Goal: Task Accomplishment & Management: Complete application form

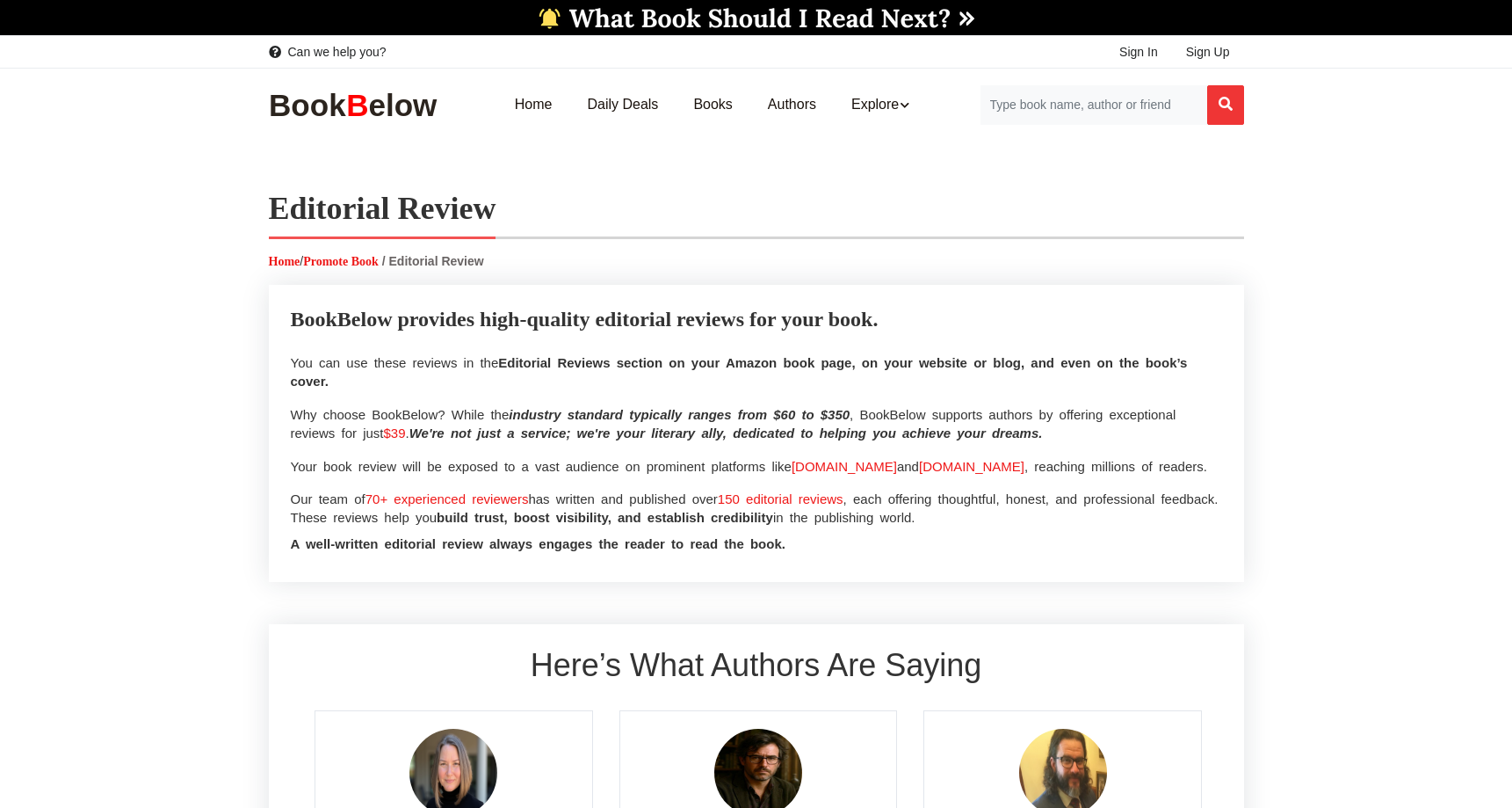
select select
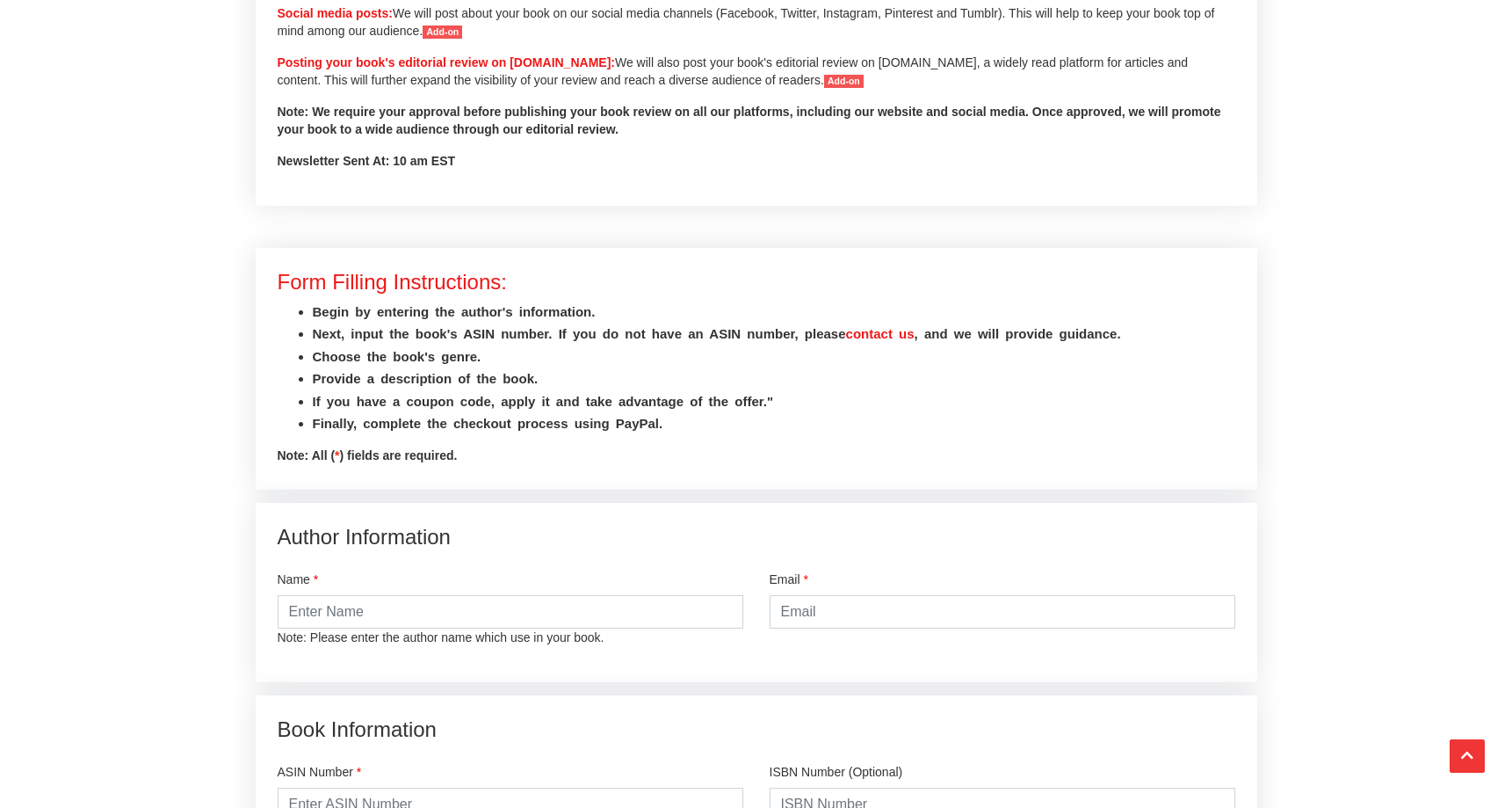
scroll to position [1844, 0]
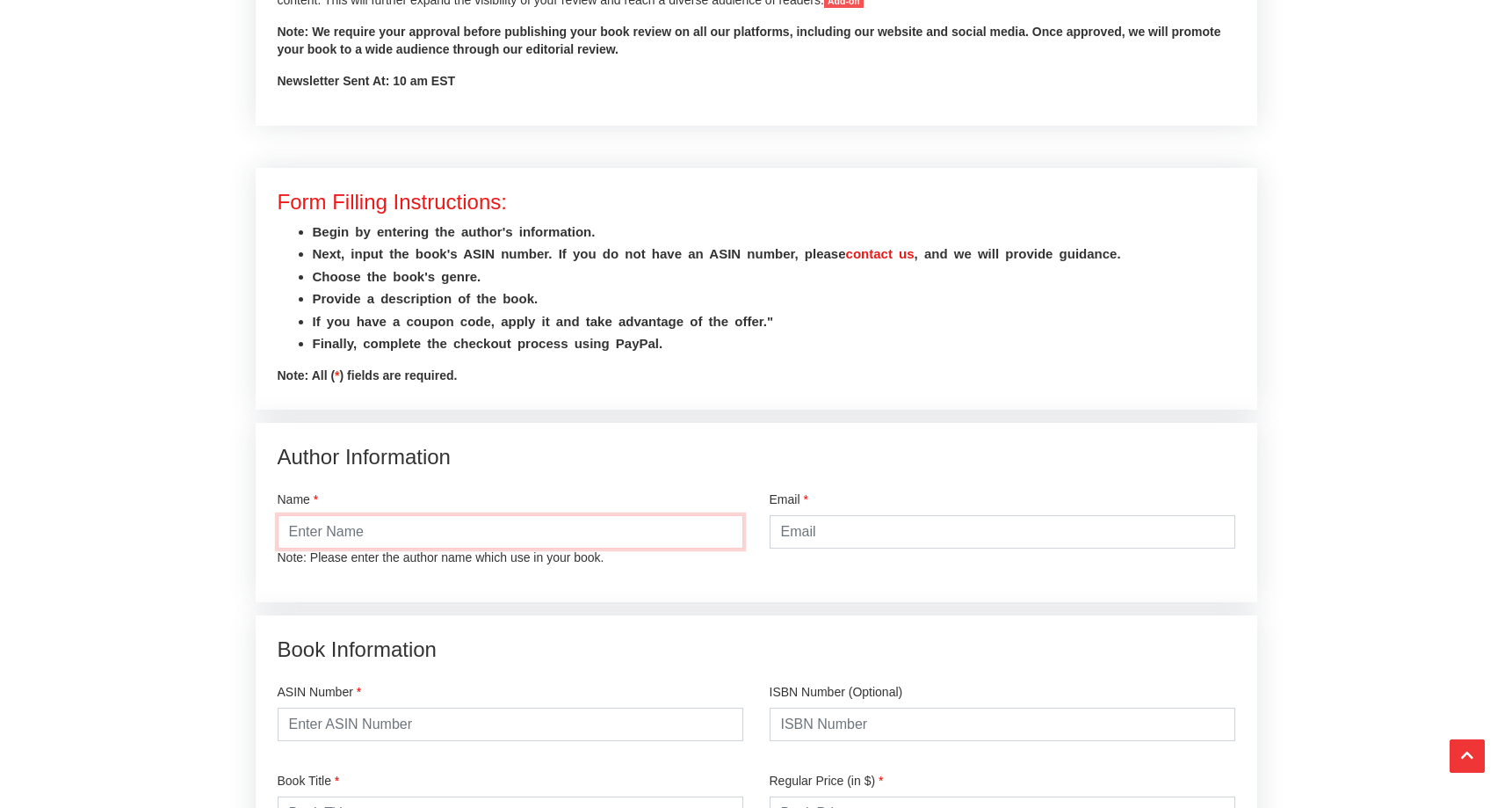
click at [555, 538] on input "text" at bounding box center [511, 532] width 466 height 33
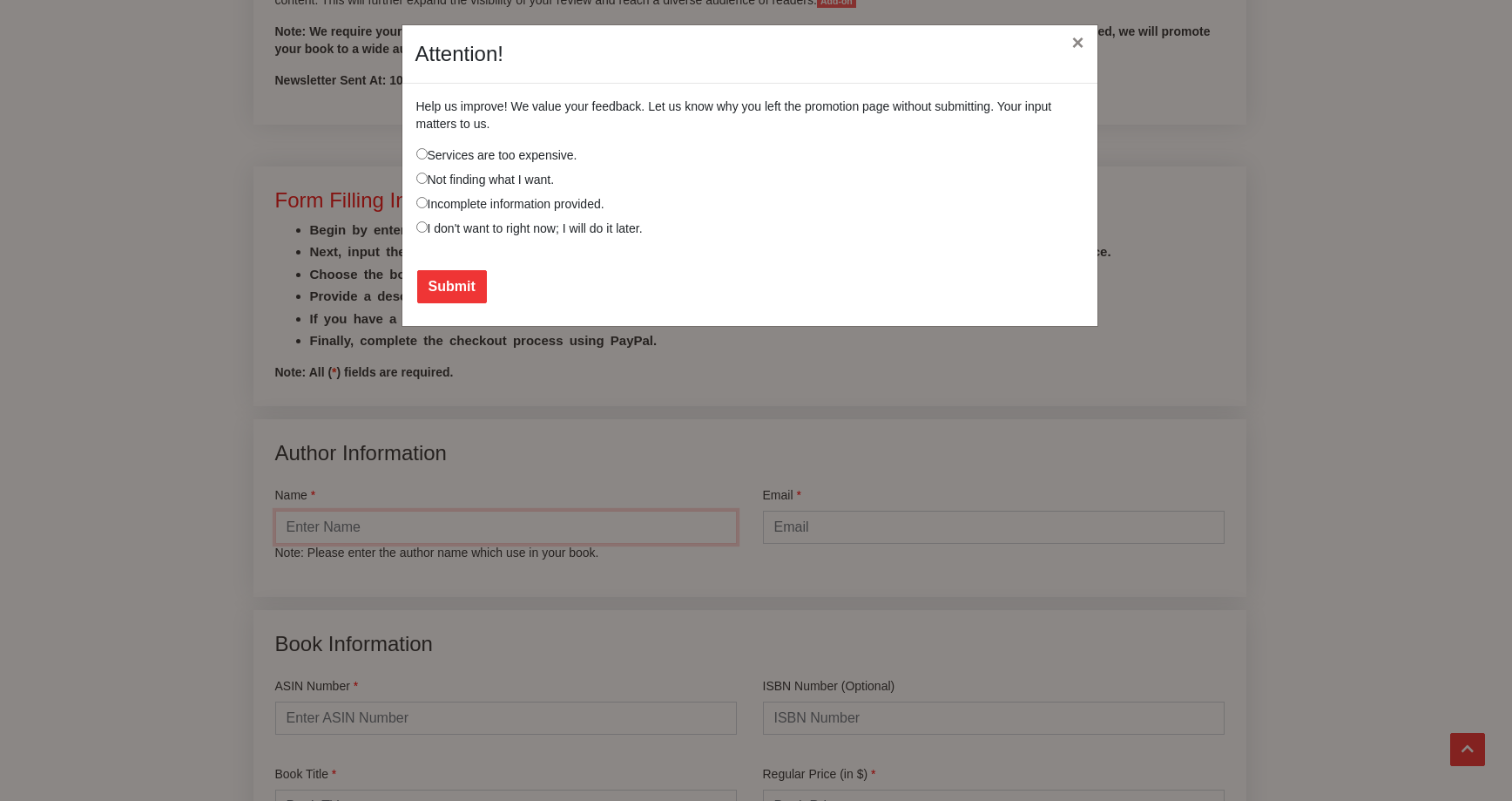
type input "[PERSON_NAME]"
type input "[EMAIL_ADDRESS][DOMAIN_NAME]"
click at [334, 526] on div "Attention! × Help us improve! We value your feedback. Let us know why you left …" at bounding box center [756, 400] width 1512 height 801
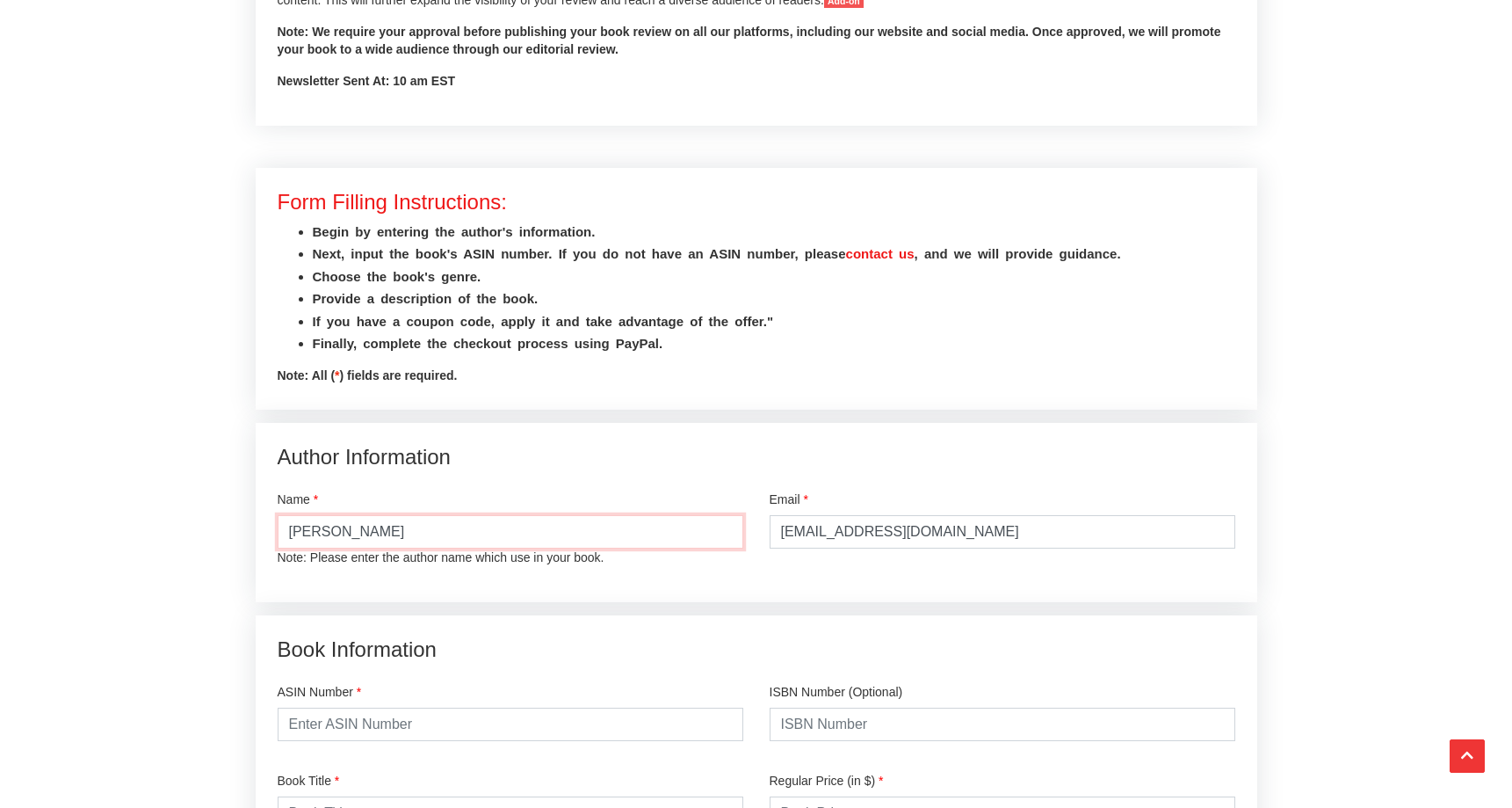
drag, startPoint x: 333, startPoint y: 531, endPoint x: 282, endPoint y: 528, distance: 51.1
click at [282, 528] on input "[PERSON_NAME]" at bounding box center [511, 532] width 466 height 33
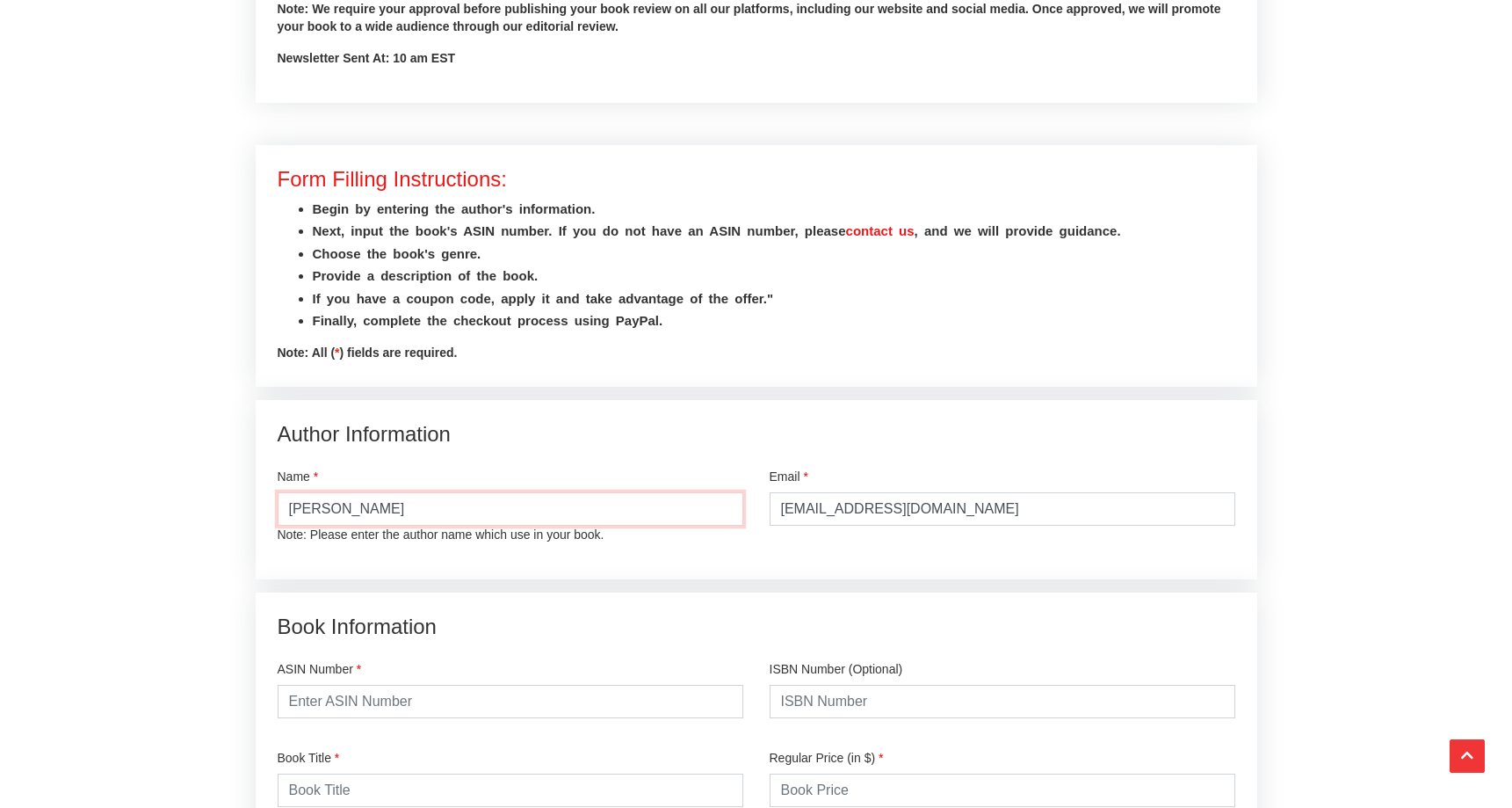
scroll to position [1988, 0]
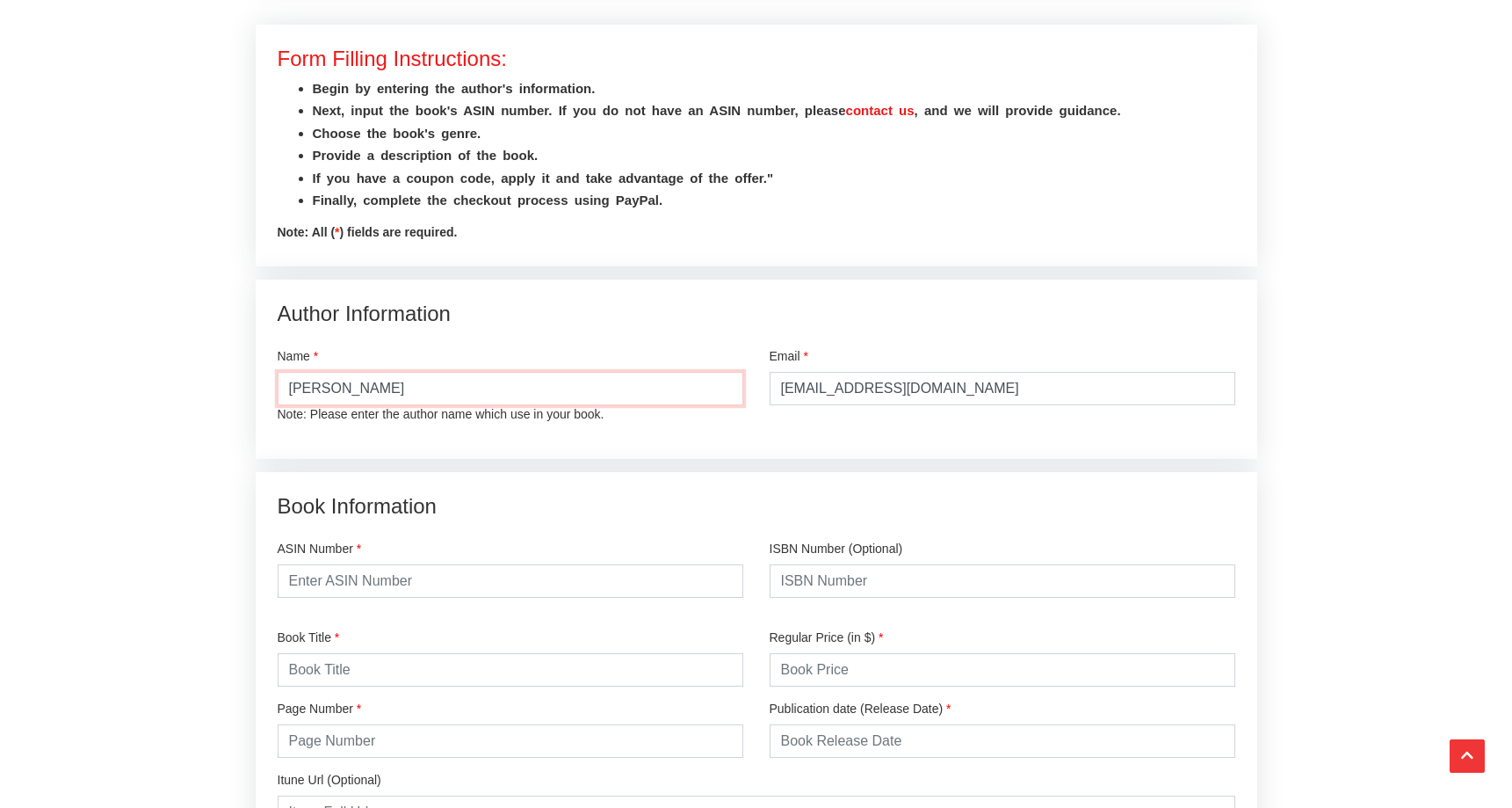
type input "[PERSON_NAME]"
drag, startPoint x: 452, startPoint y: 588, endPoint x: 264, endPoint y: 579, distance: 188.2
click at [264, 579] on div "ASIN Number" at bounding box center [510, 570] width 492 height 89
click at [483, 574] on input "text" at bounding box center [511, 581] width 466 height 33
paste input "B0DT6DXXMC"
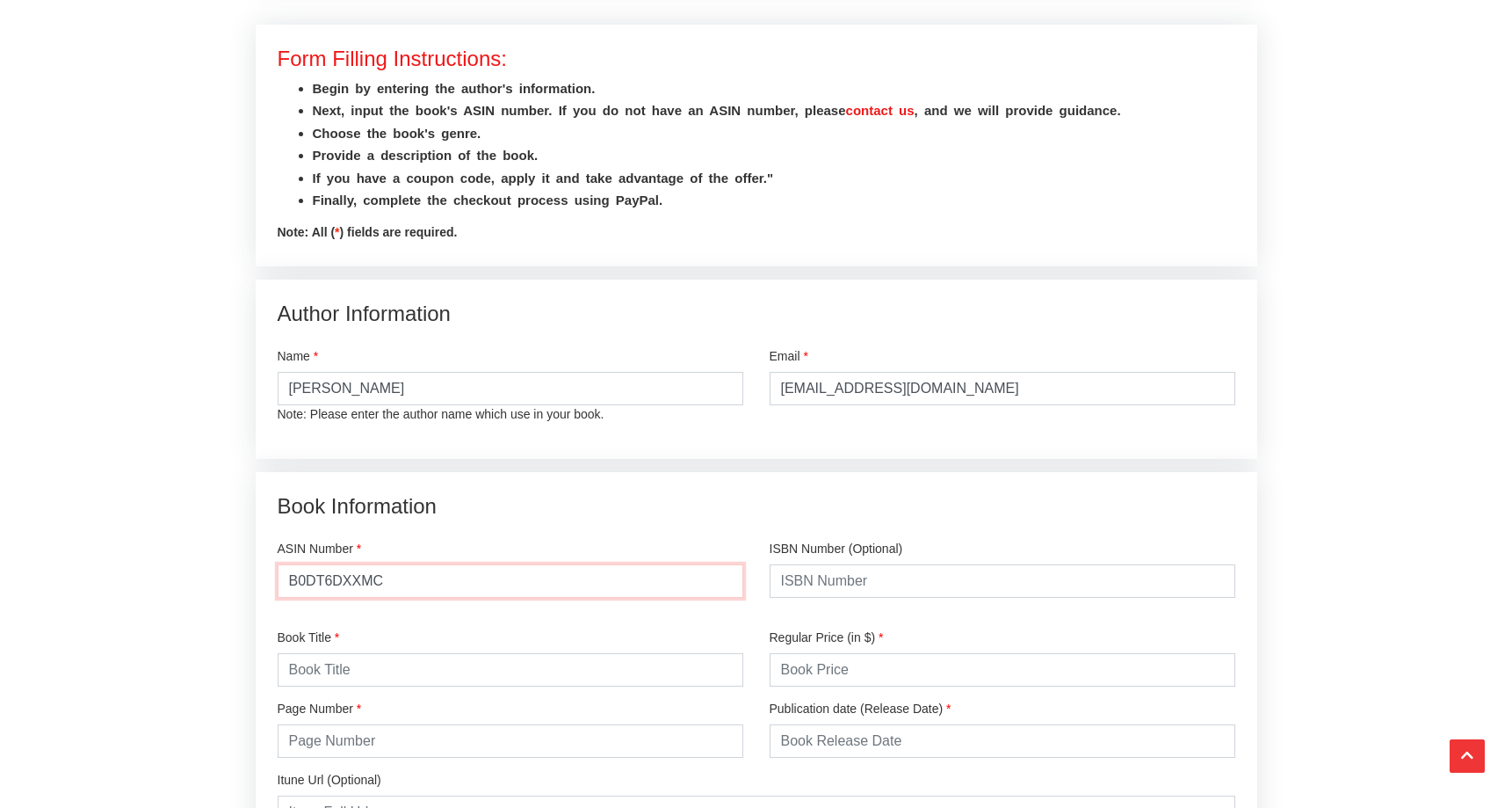
type input "B0DT6DXXMC"
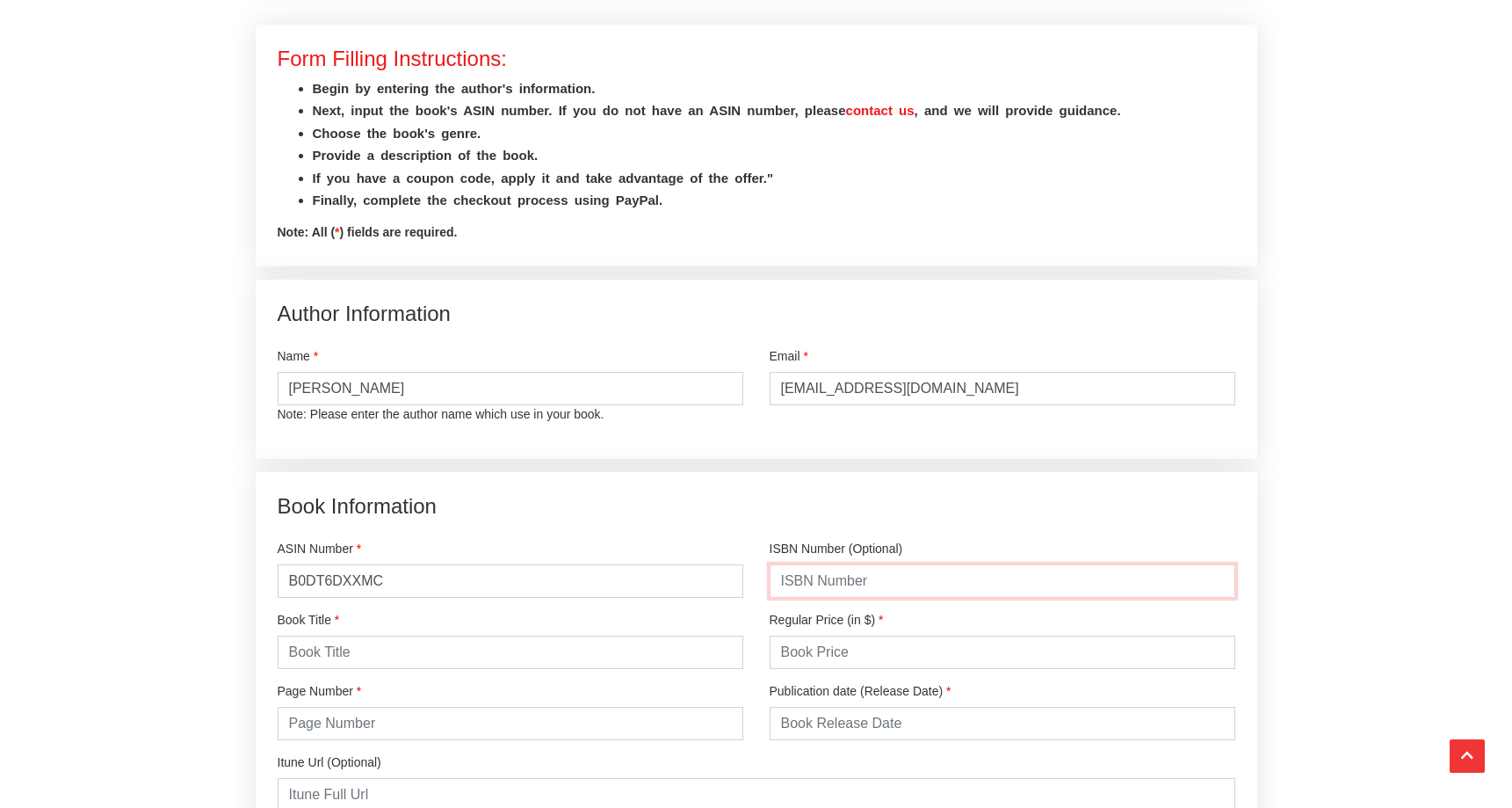
click at [869, 569] on input "text" at bounding box center [1003, 581] width 466 height 33
paste input "979-8306814018"
type input "979-8306814018"
click at [522, 656] on input "text" at bounding box center [511, 652] width 466 height 33
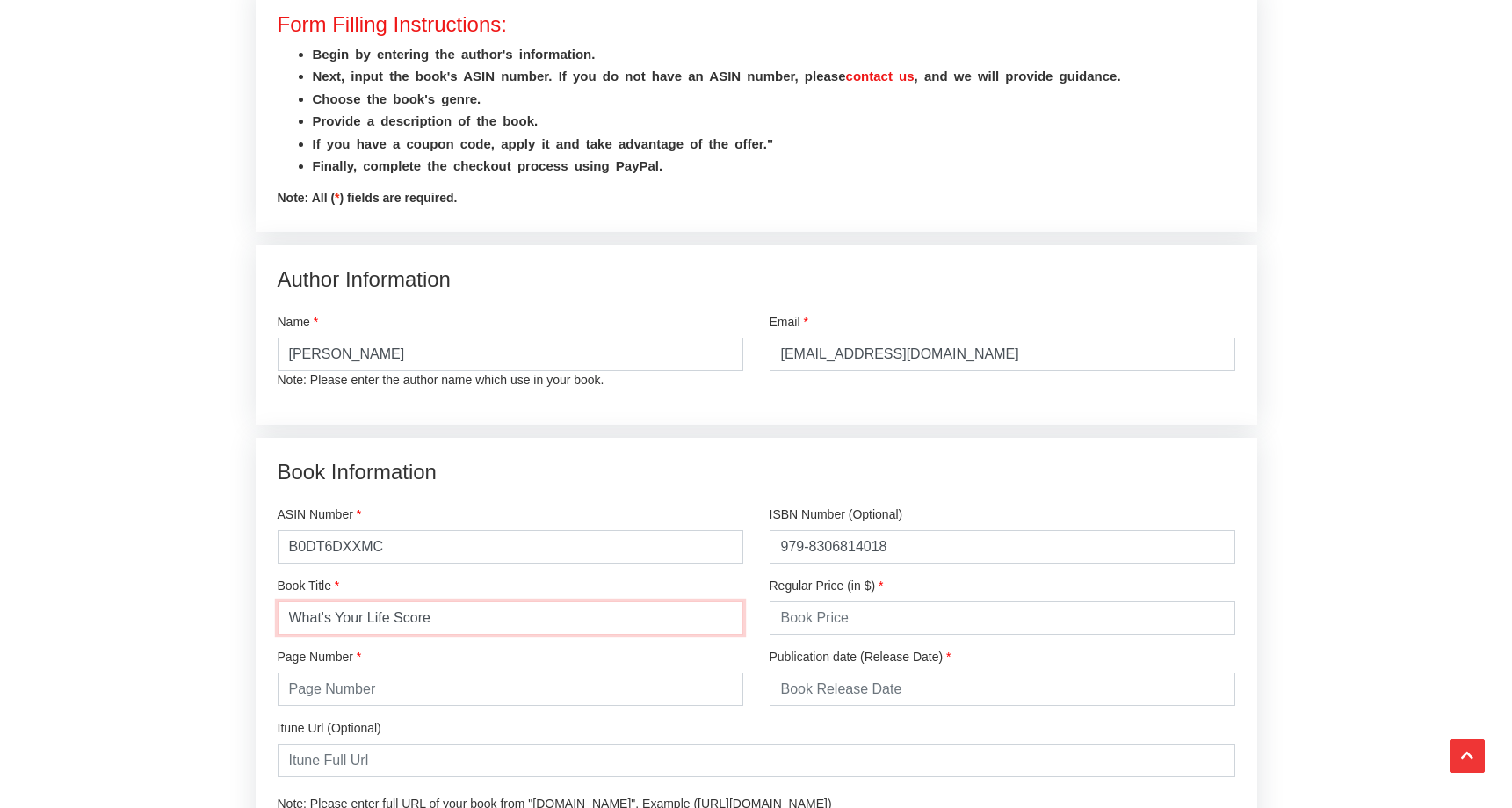
scroll to position [2033, 0]
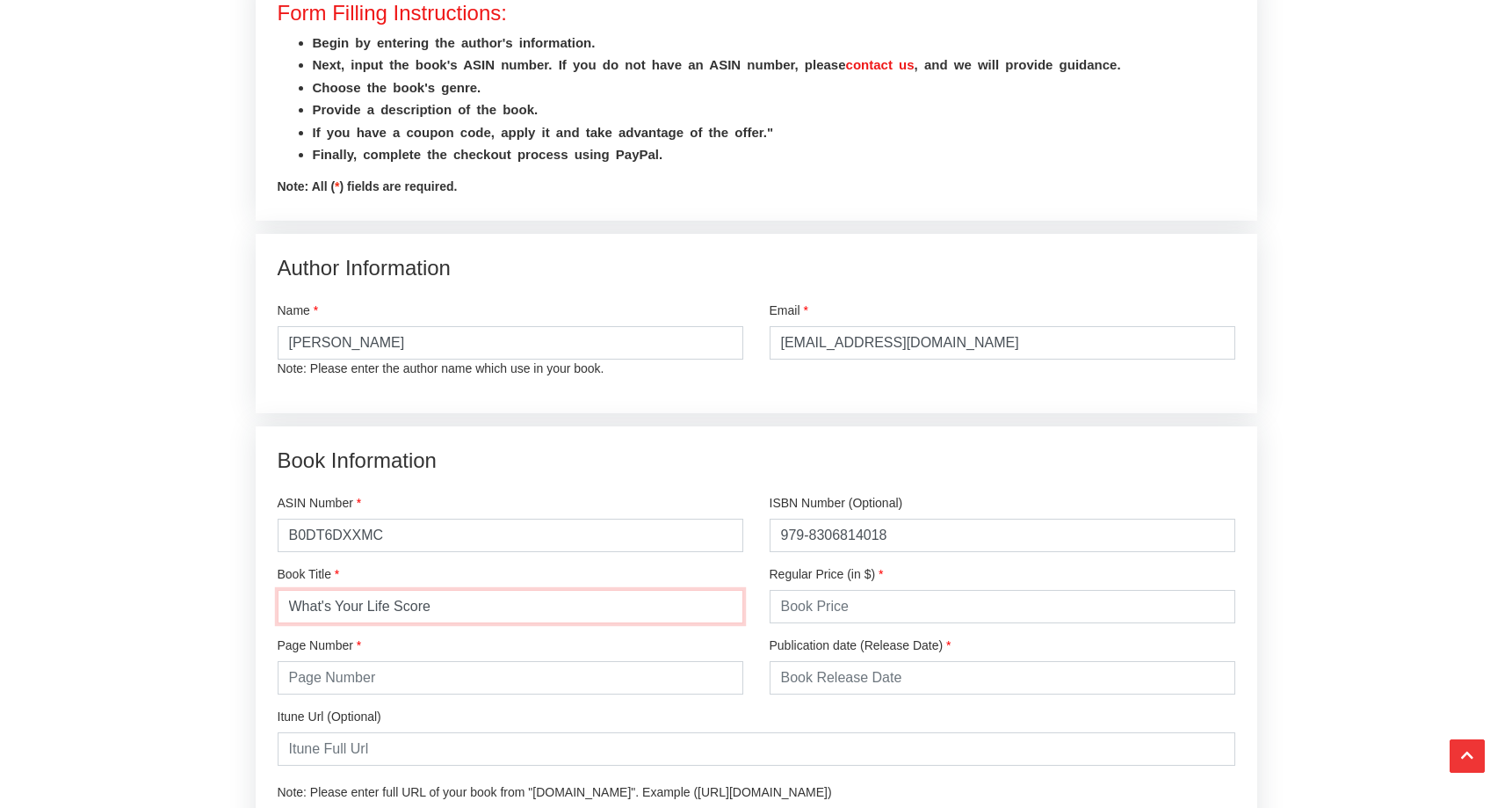
type input "What's Your Life Score"
click at [449, 672] on input "number" at bounding box center [511, 678] width 466 height 33
type input "150"
click at [836, 610] on input "number" at bounding box center [1003, 606] width 466 height 33
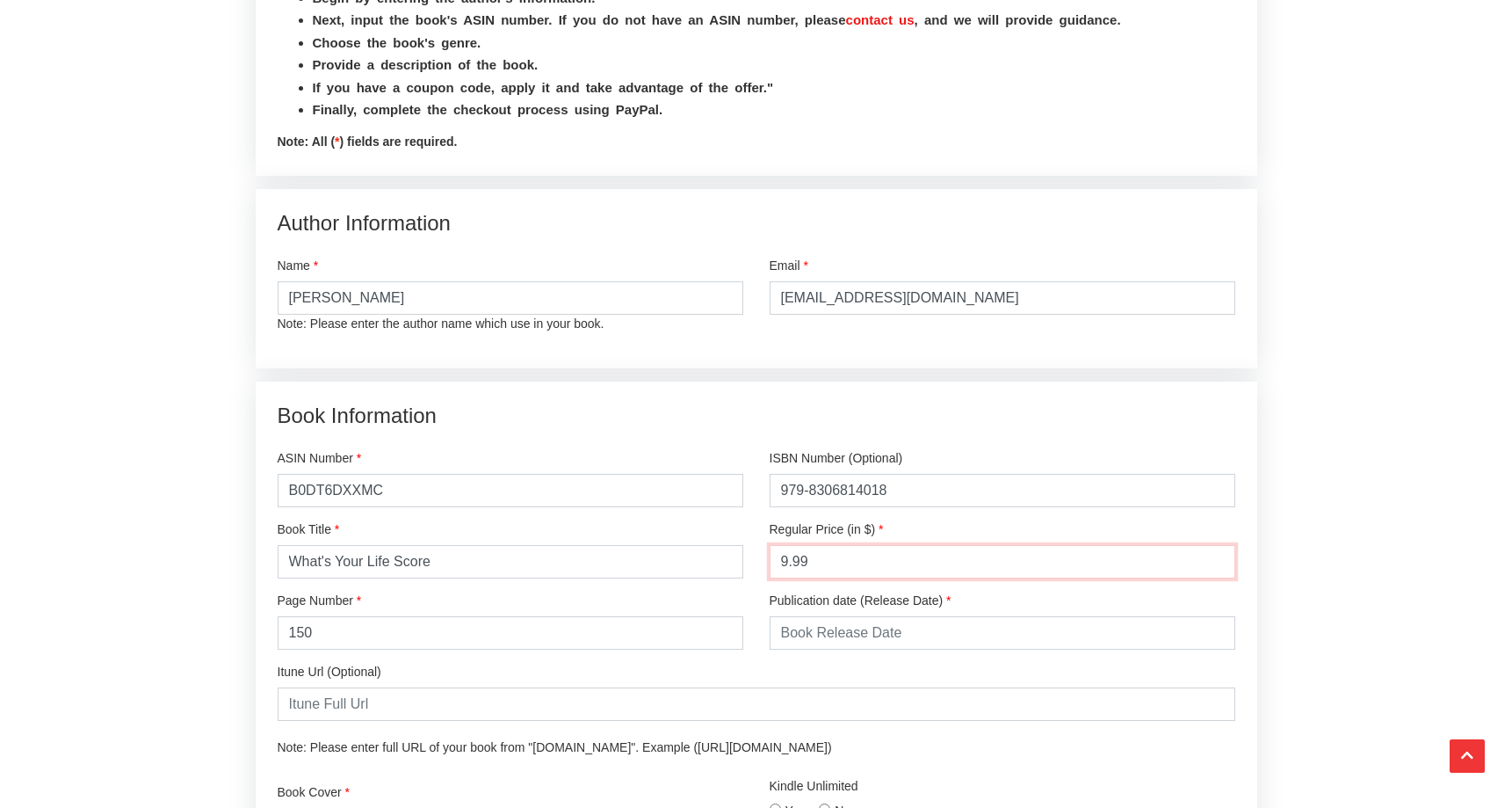
scroll to position [2090, 0]
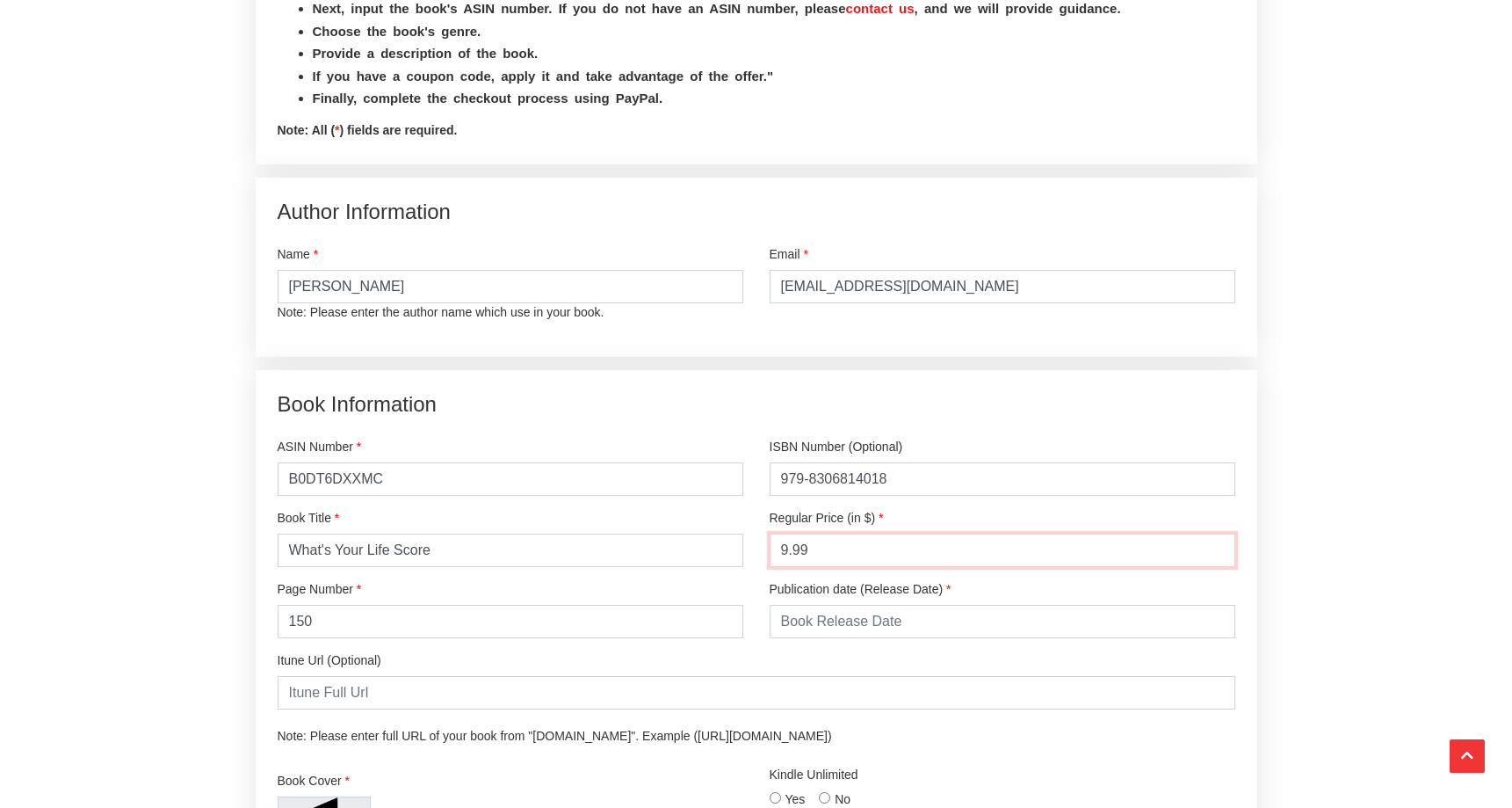
type input "9.99"
click at [868, 627] on input "text" at bounding box center [1003, 621] width 466 height 33
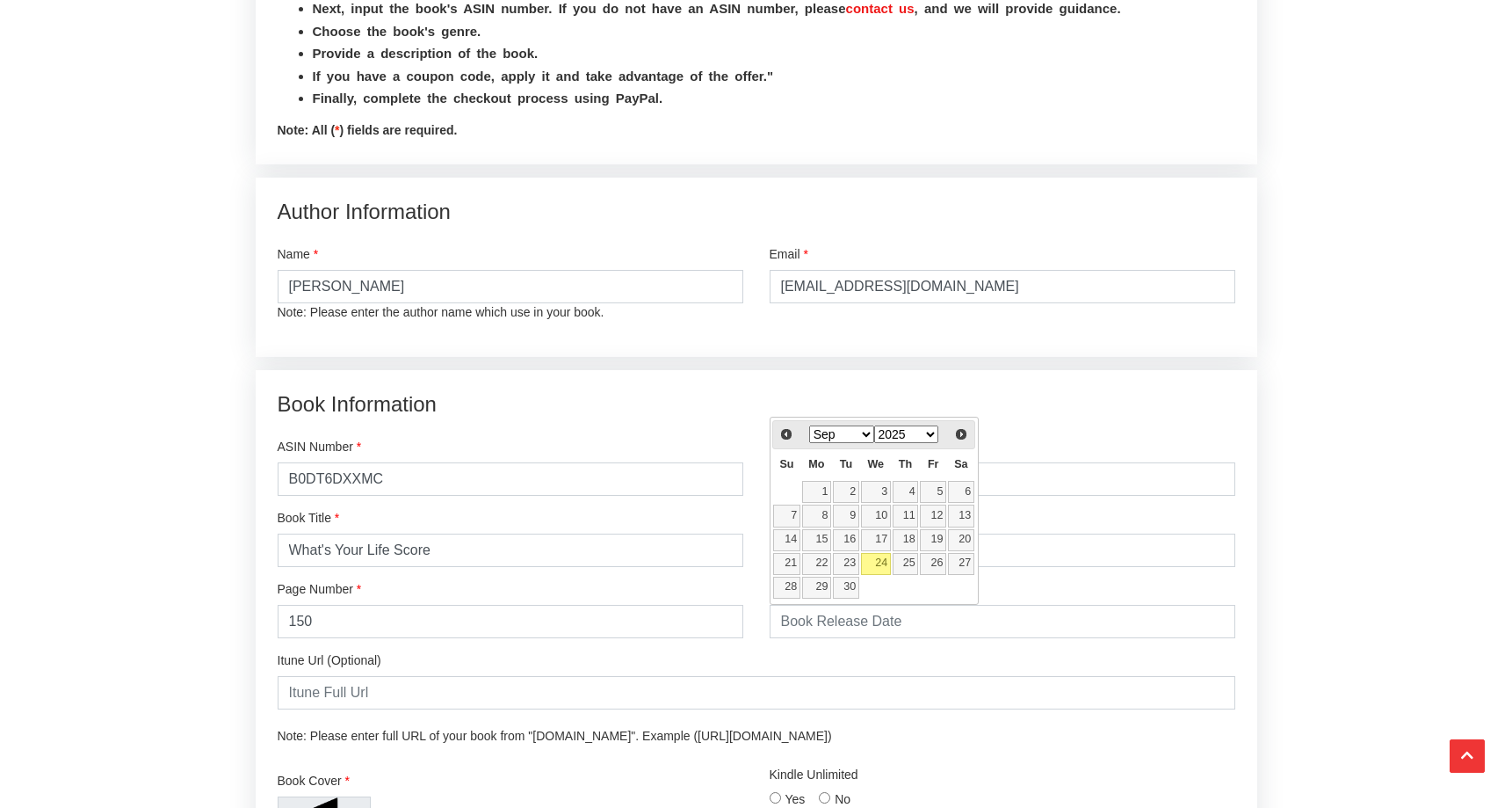
click at [862, 432] on select "Jan Feb Mar Apr May Jun [DATE] Aug Sep Oct Nov Dec" at bounding box center [841, 434] width 65 height 18
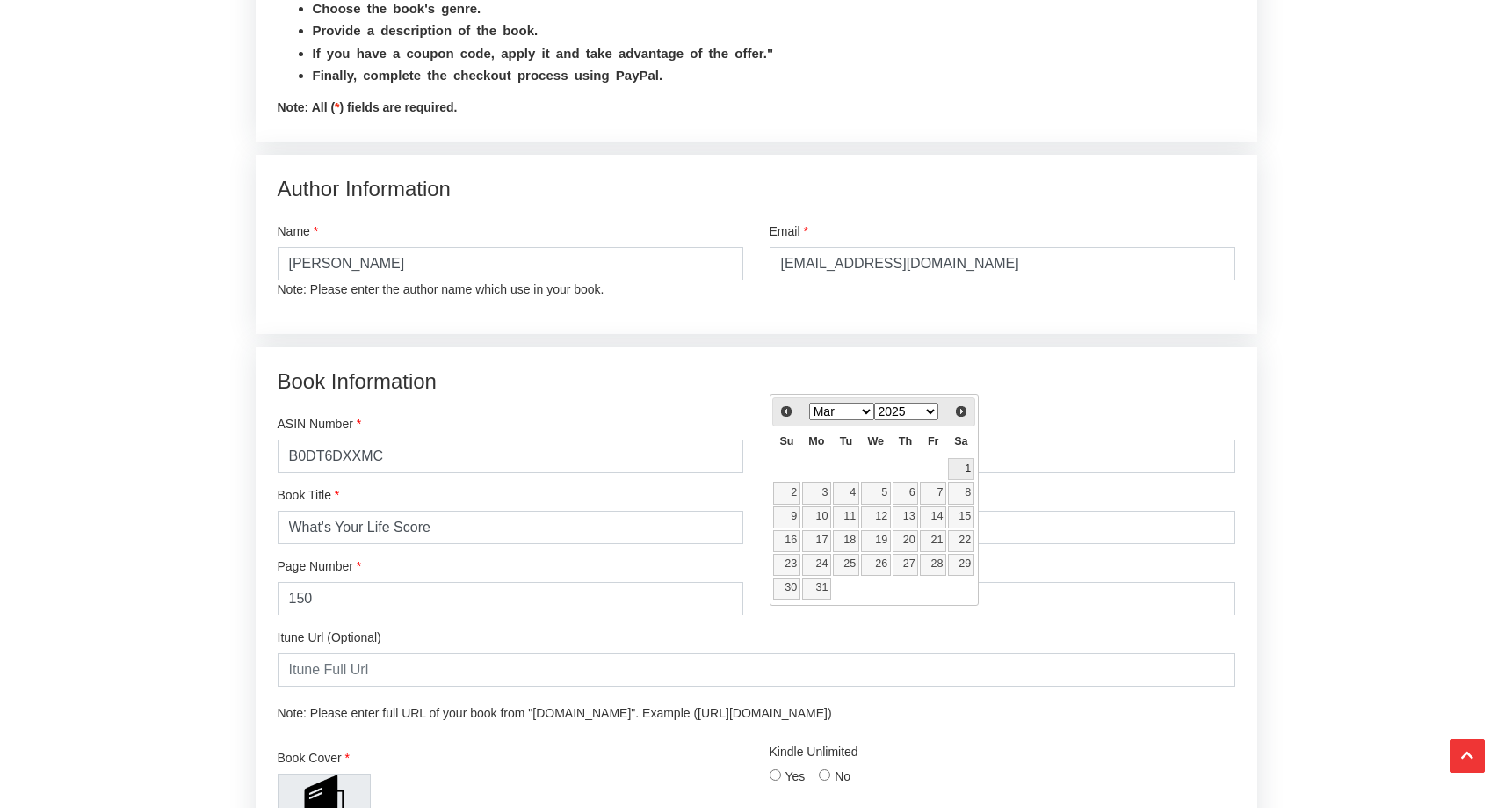
click at [961, 464] on link "1" at bounding box center [961, 469] width 26 height 22
type input "[DATE]"
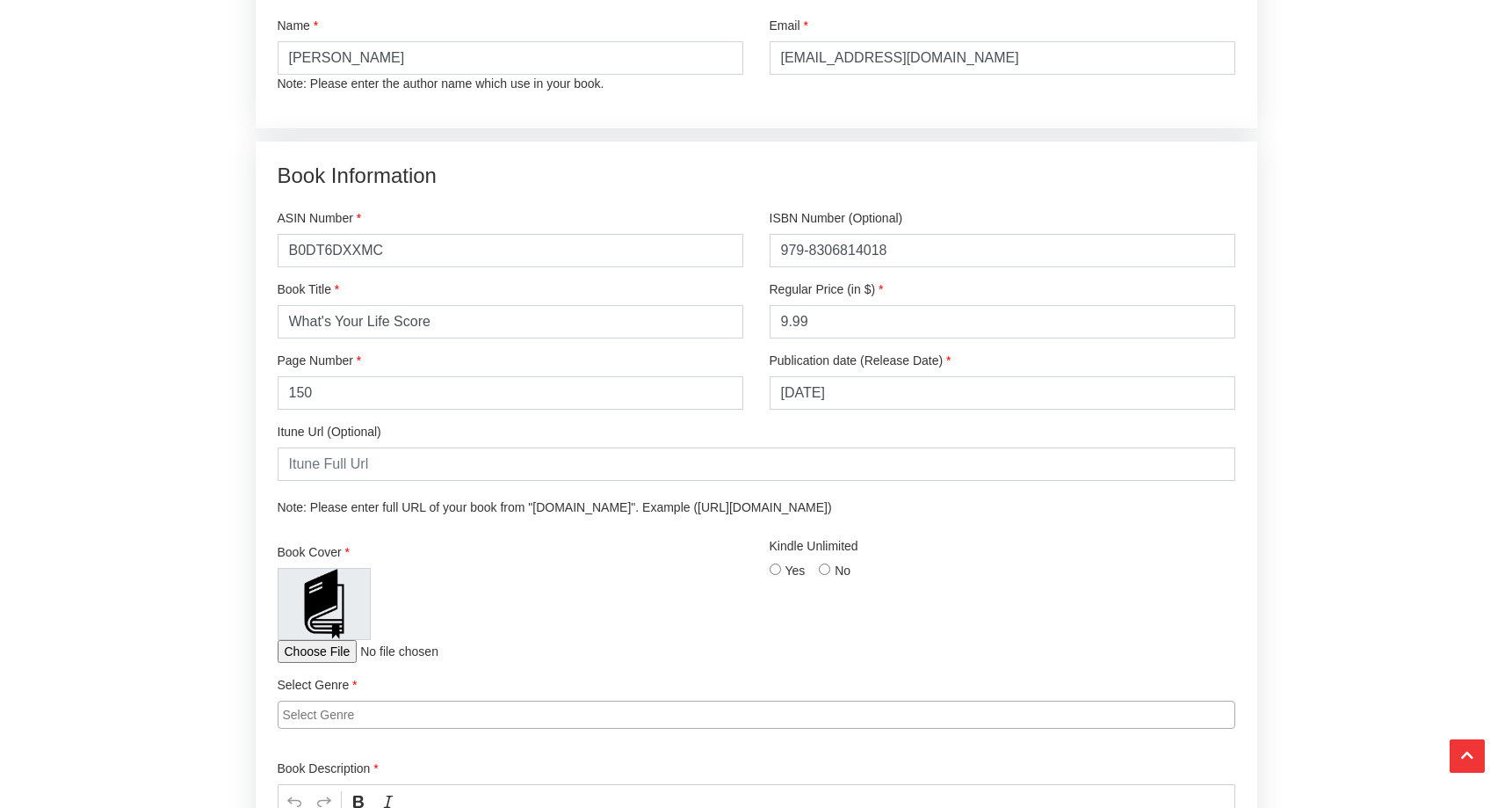
scroll to position [2330, 0]
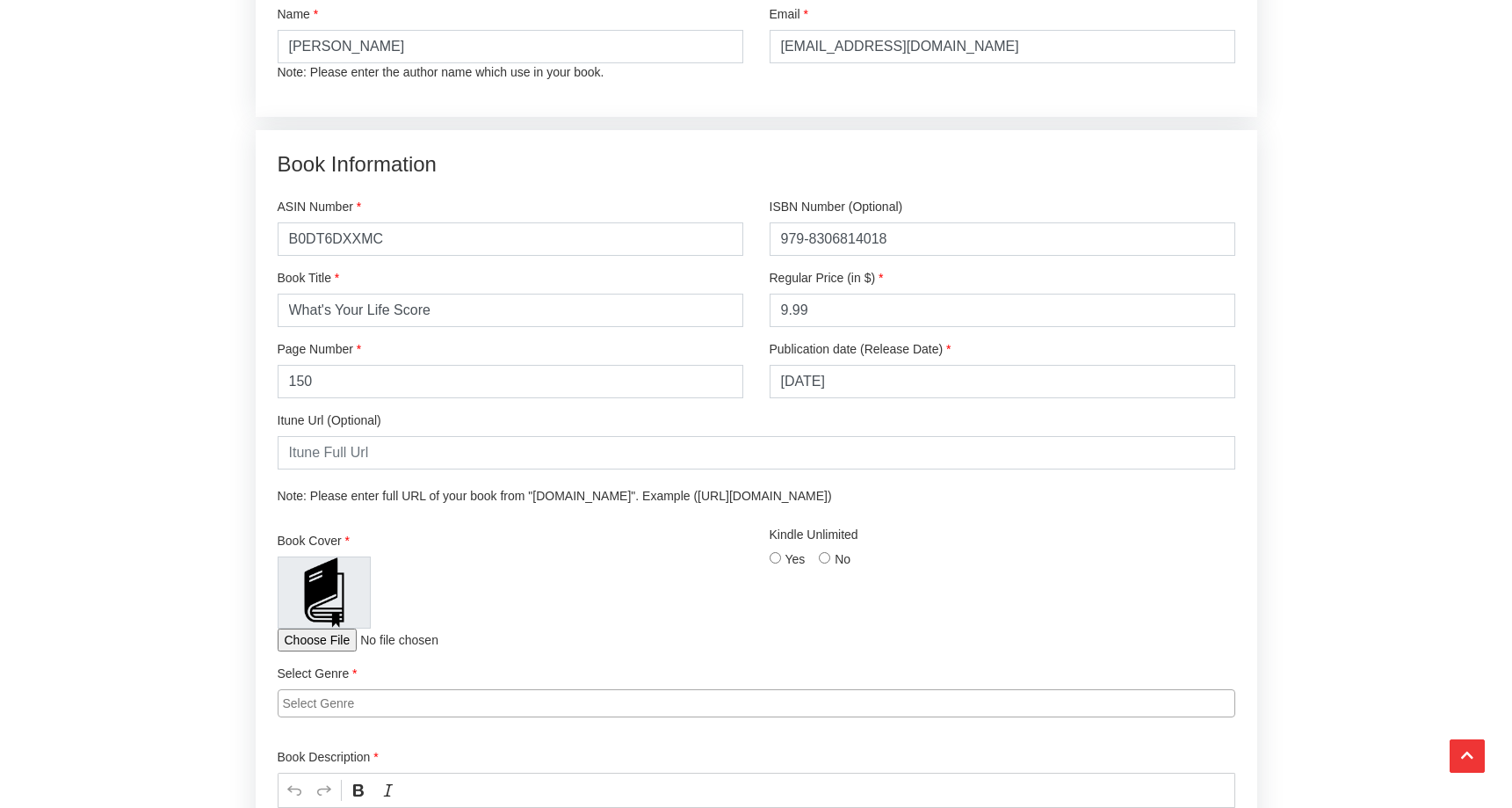
click at [778, 557] on input "Yes" at bounding box center [776, 558] width 12 height 12
radio input "true"
click at [347, 461] on input "text" at bounding box center [757, 452] width 958 height 33
click at [499, 457] on input "text" at bounding box center [757, 452] width 958 height 33
paste input "[URL][DOMAIN_NAME]"
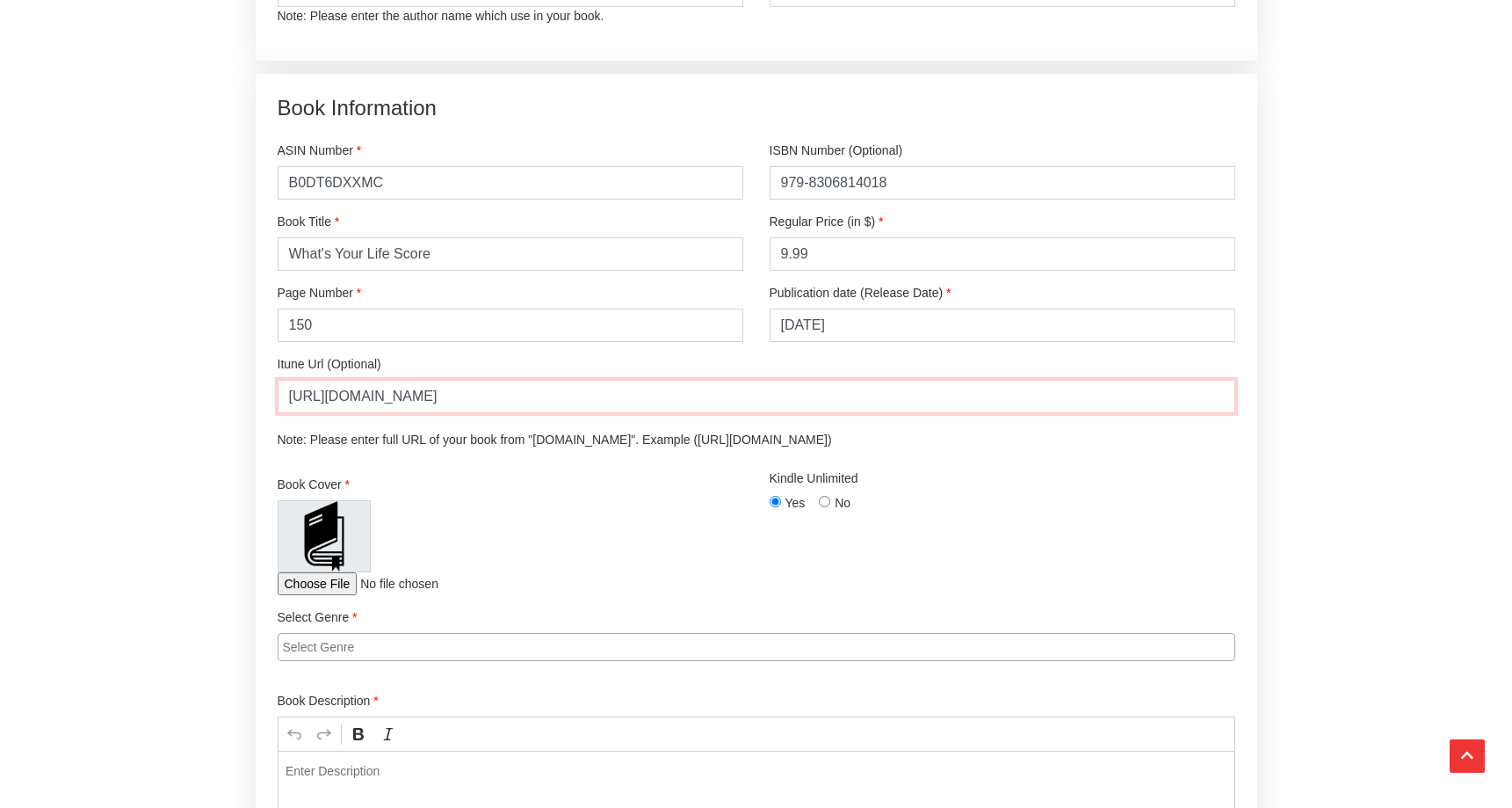
scroll to position [2409, 0]
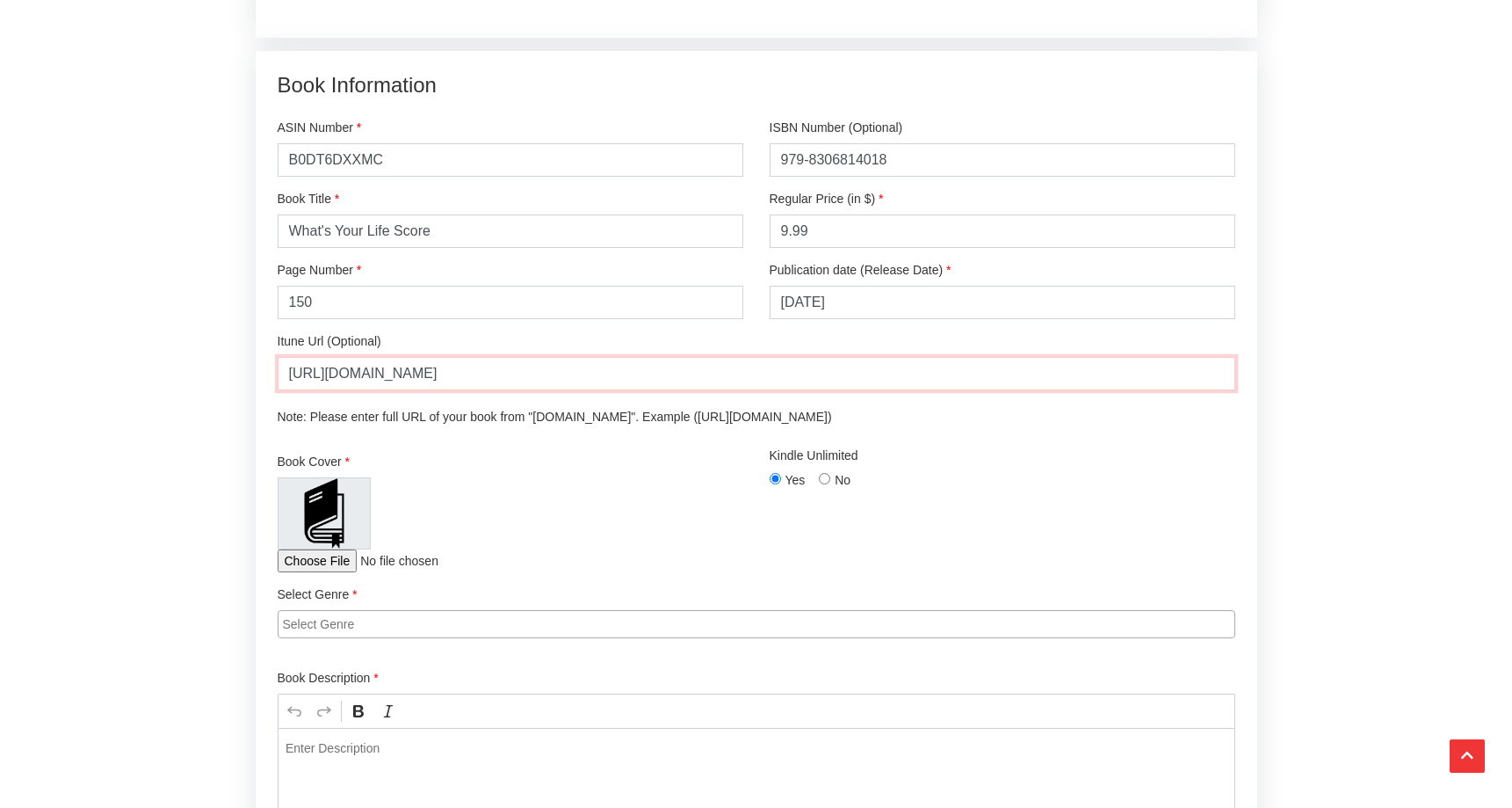
type input "[URL][DOMAIN_NAME]"
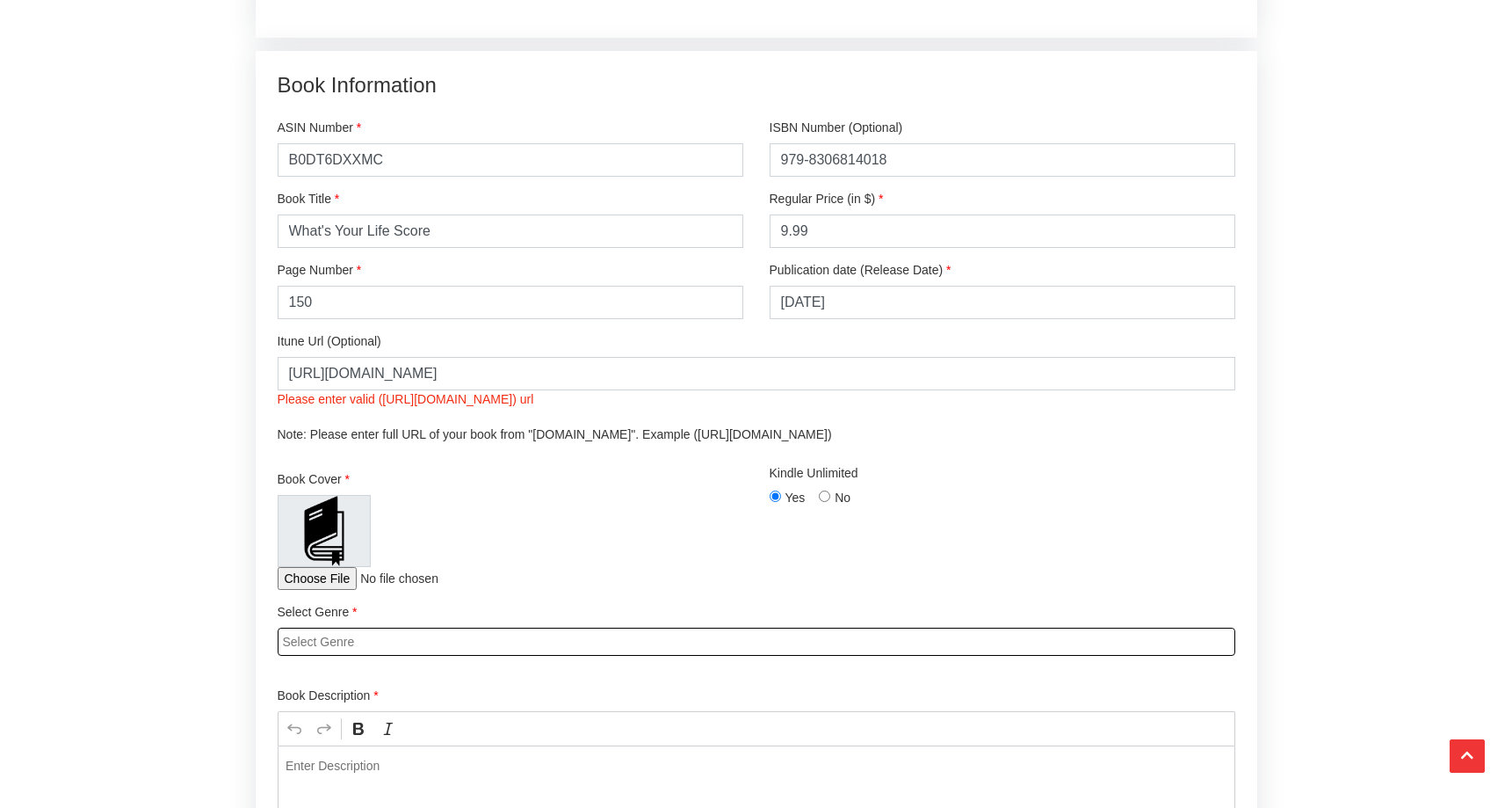
click at [551, 626] on div "Select Genre Action & Adventure Adventure Biographies and Memoirs [DEMOGRAPHIC_…" at bounding box center [757, 630] width 958 height 53
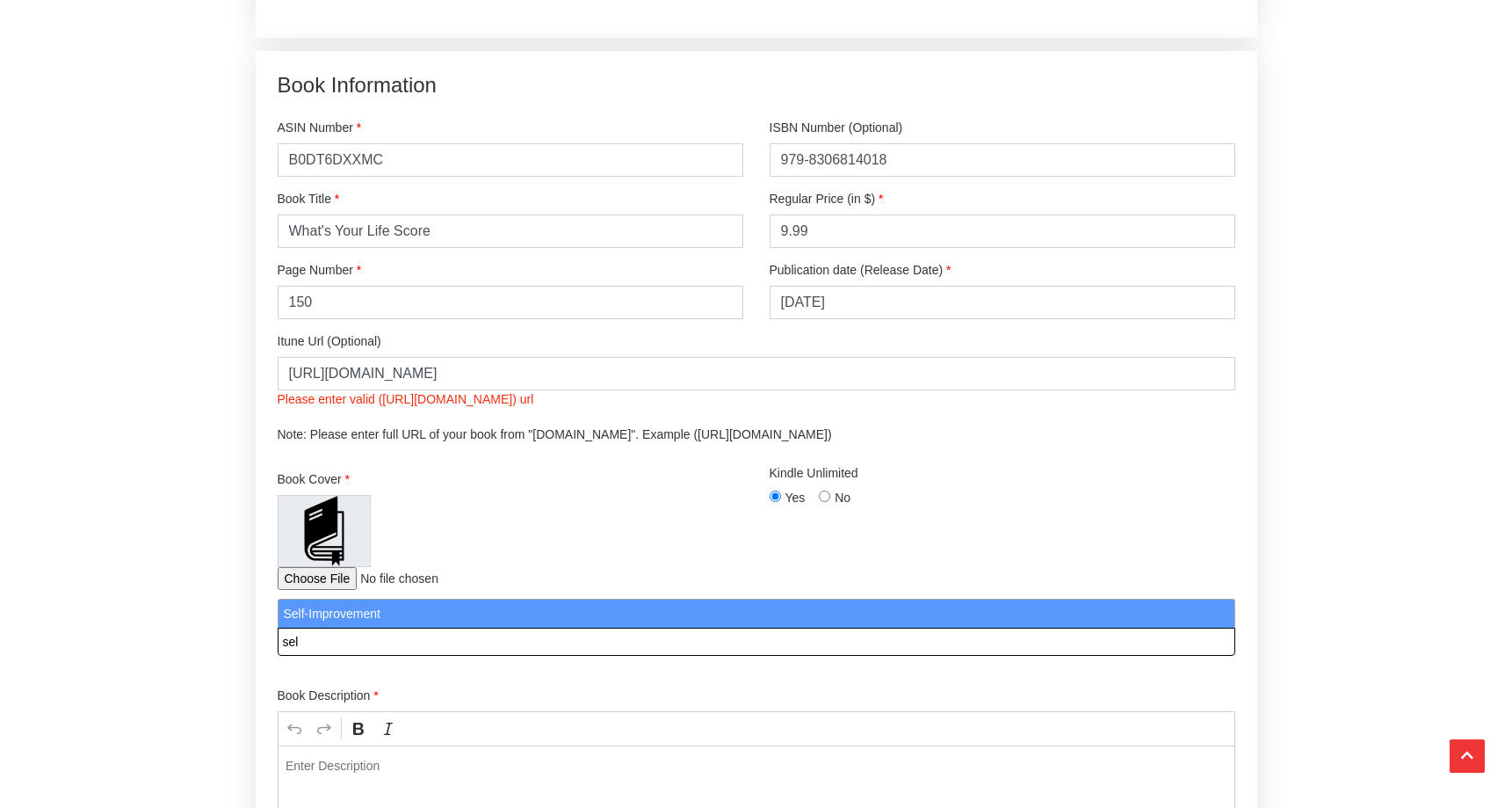
type input "sel"
select select "186"
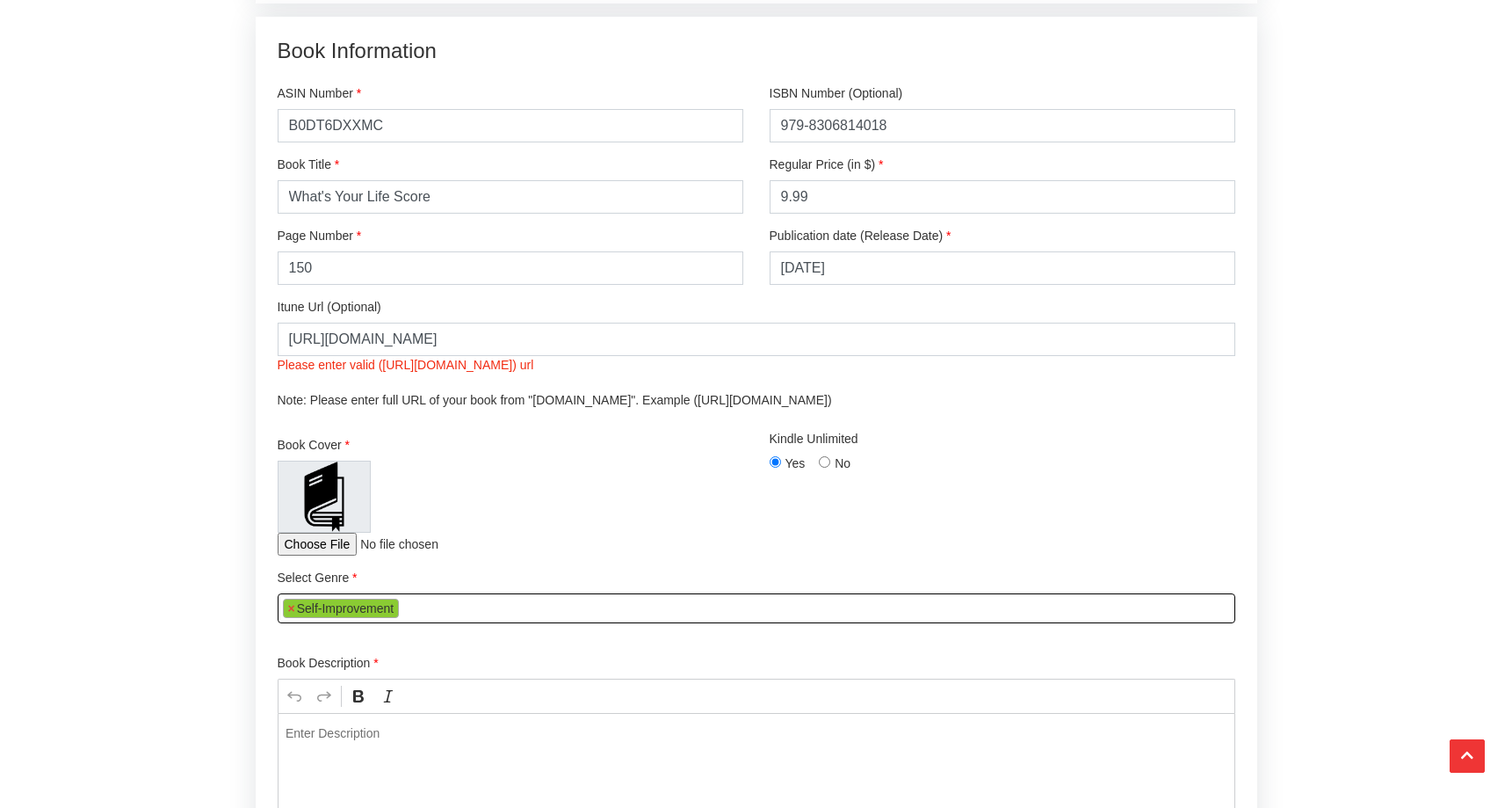
scroll to position [2603, 0]
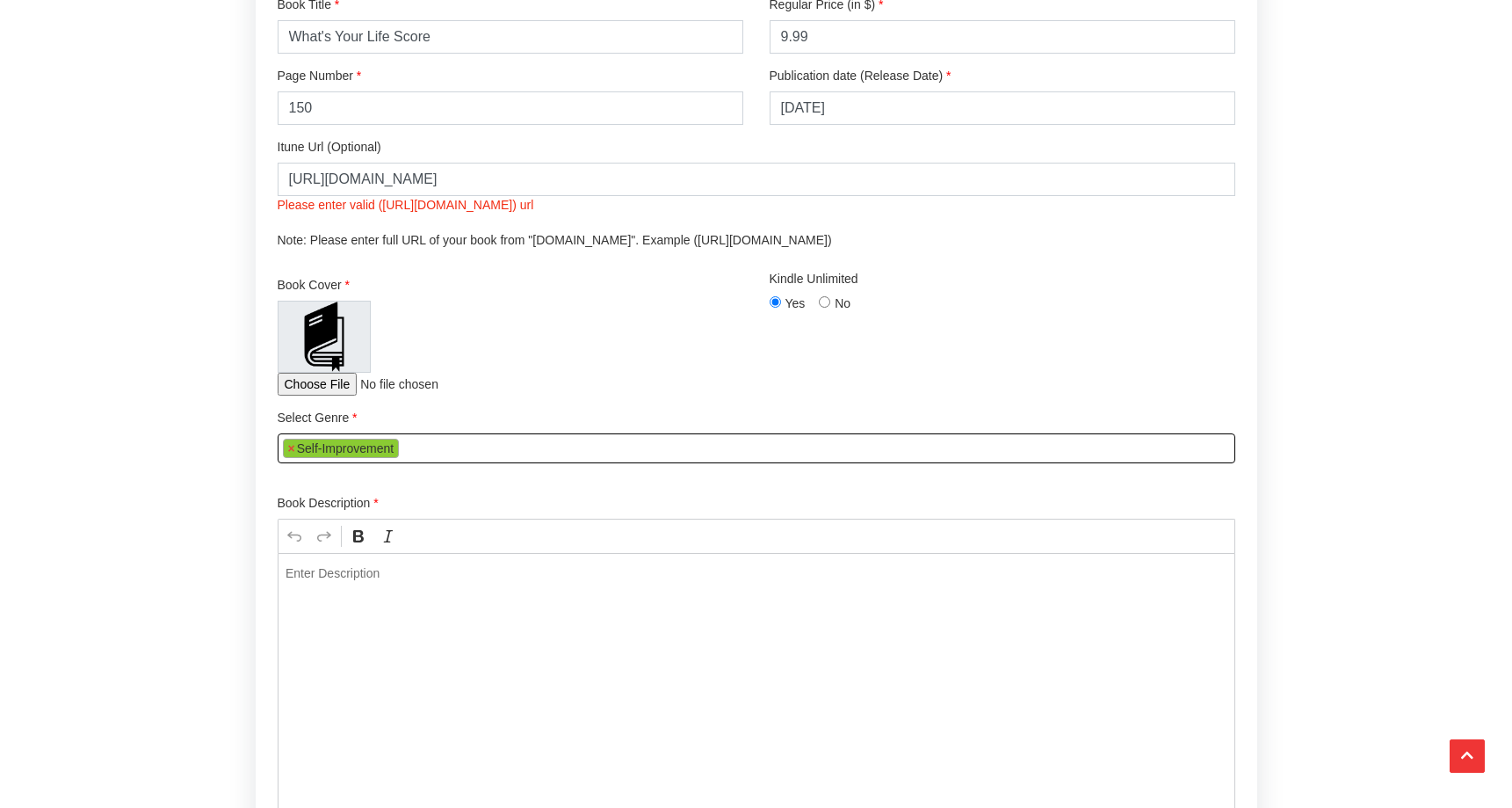
click at [406, 583] on div "Editor editing area: main. Press ⌥0 for help." at bounding box center [757, 684] width 958 height 263
click at [355, 573] on p "Editor editing area: main. Press ⌥0 for help." at bounding box center [756, 573] width 941 height 18
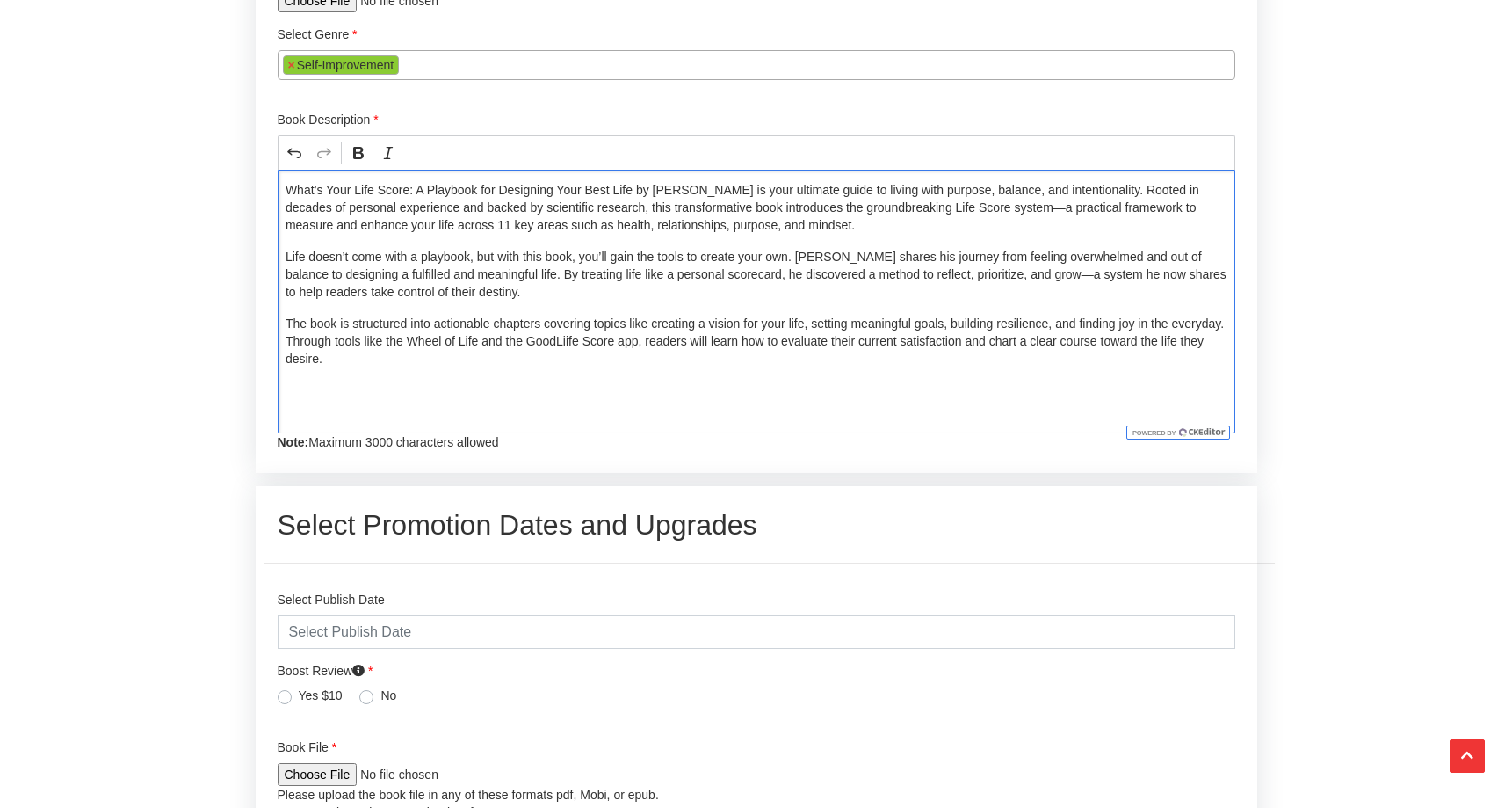
scroll to position [3040, 0]
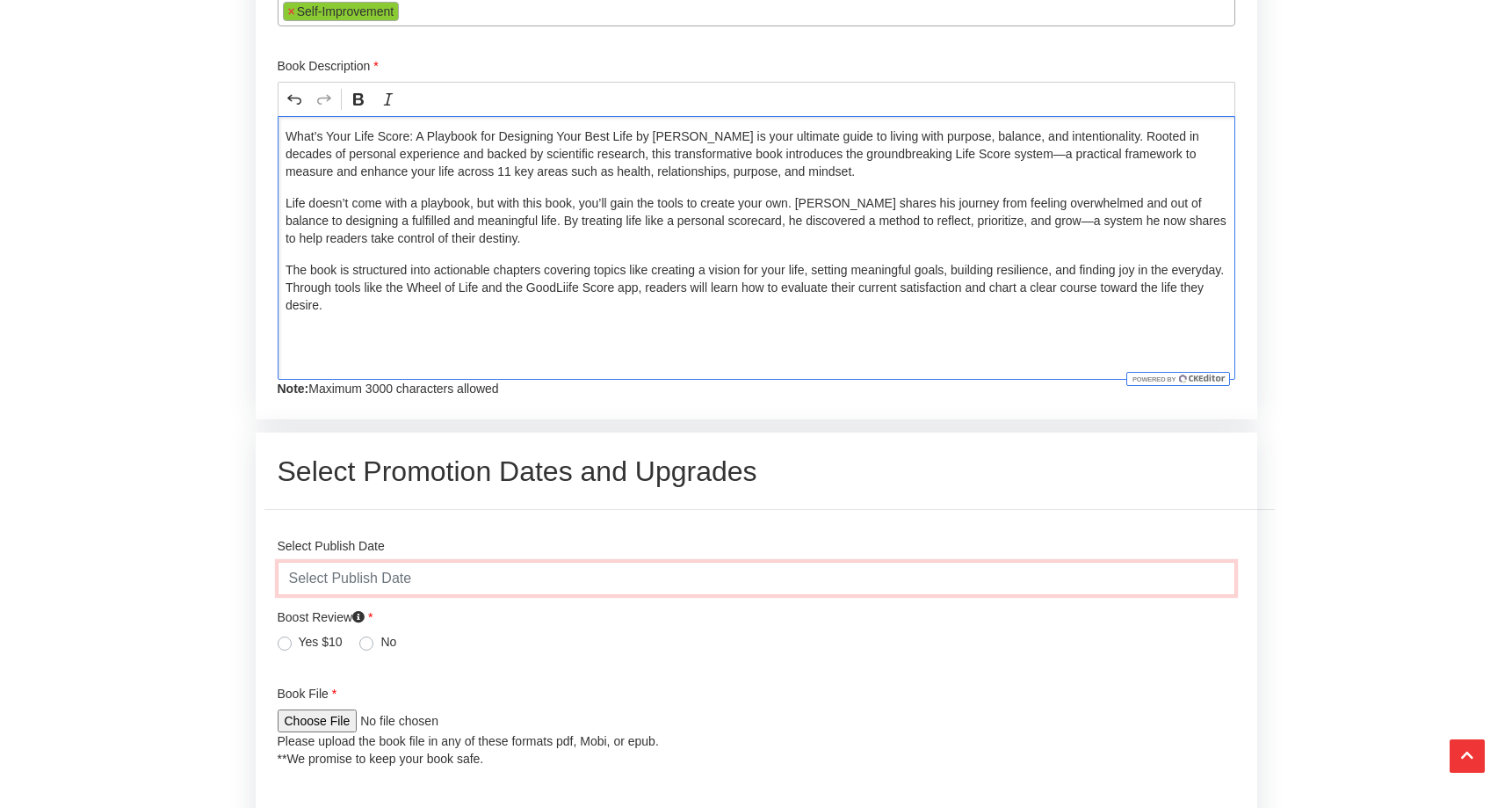
click at [498, 585] on input "text" at bounding box center [757, 578] width 958 height 33
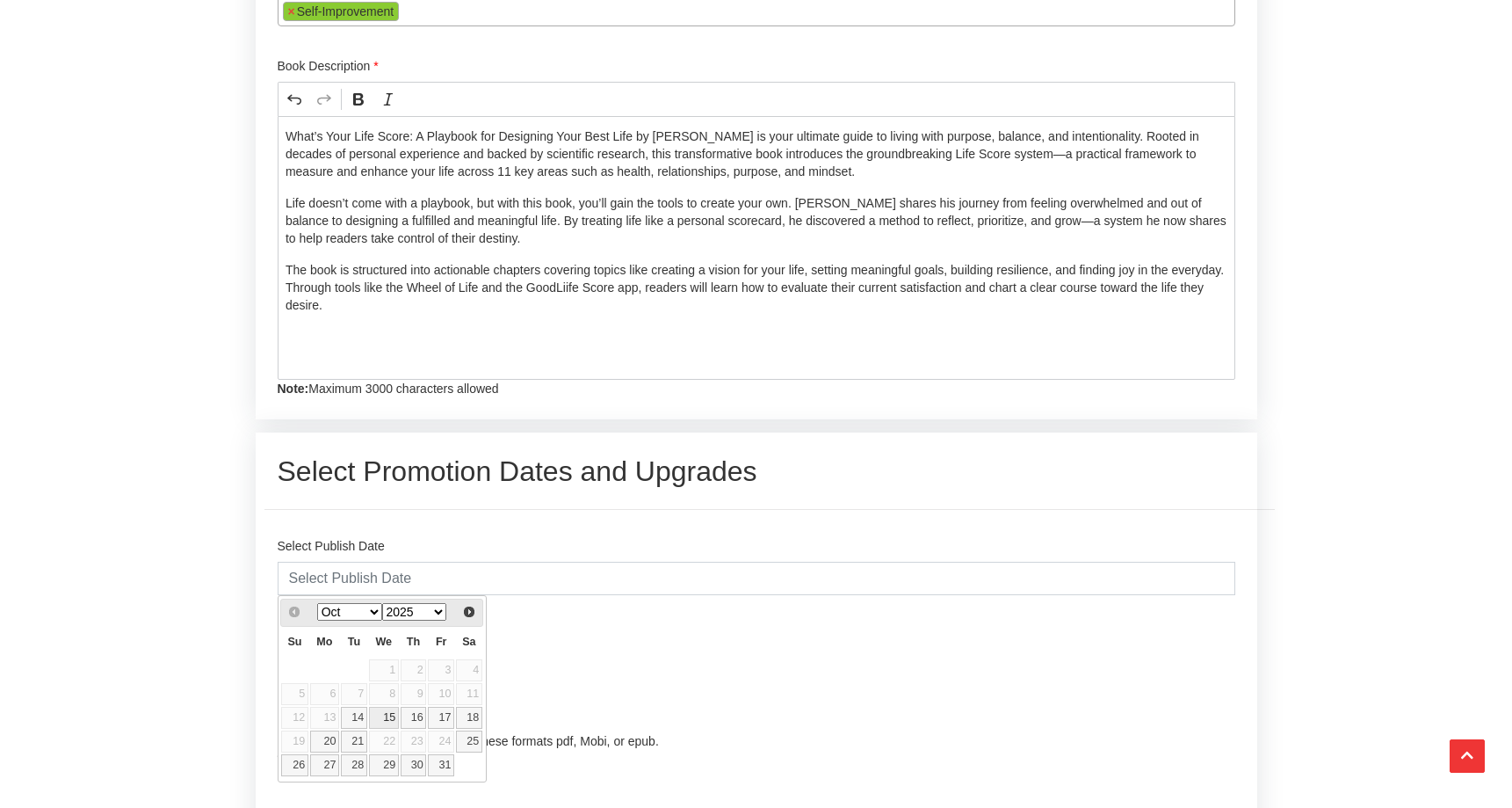
click at [392, 719] on link "15" at bounding box center [384, 717] width 30 height 22
type input "[DATE]"
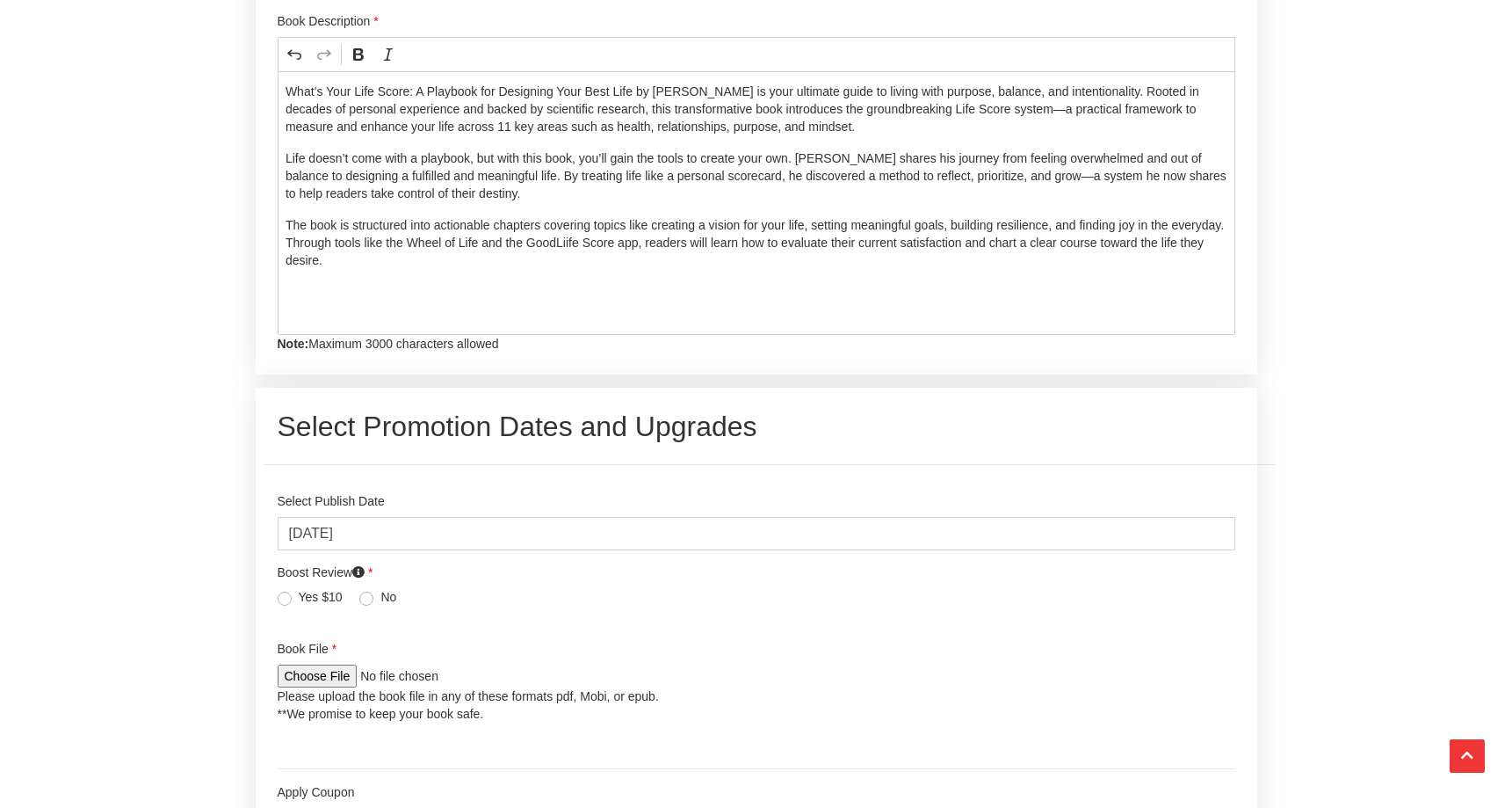
scroll to position [3096, 0]
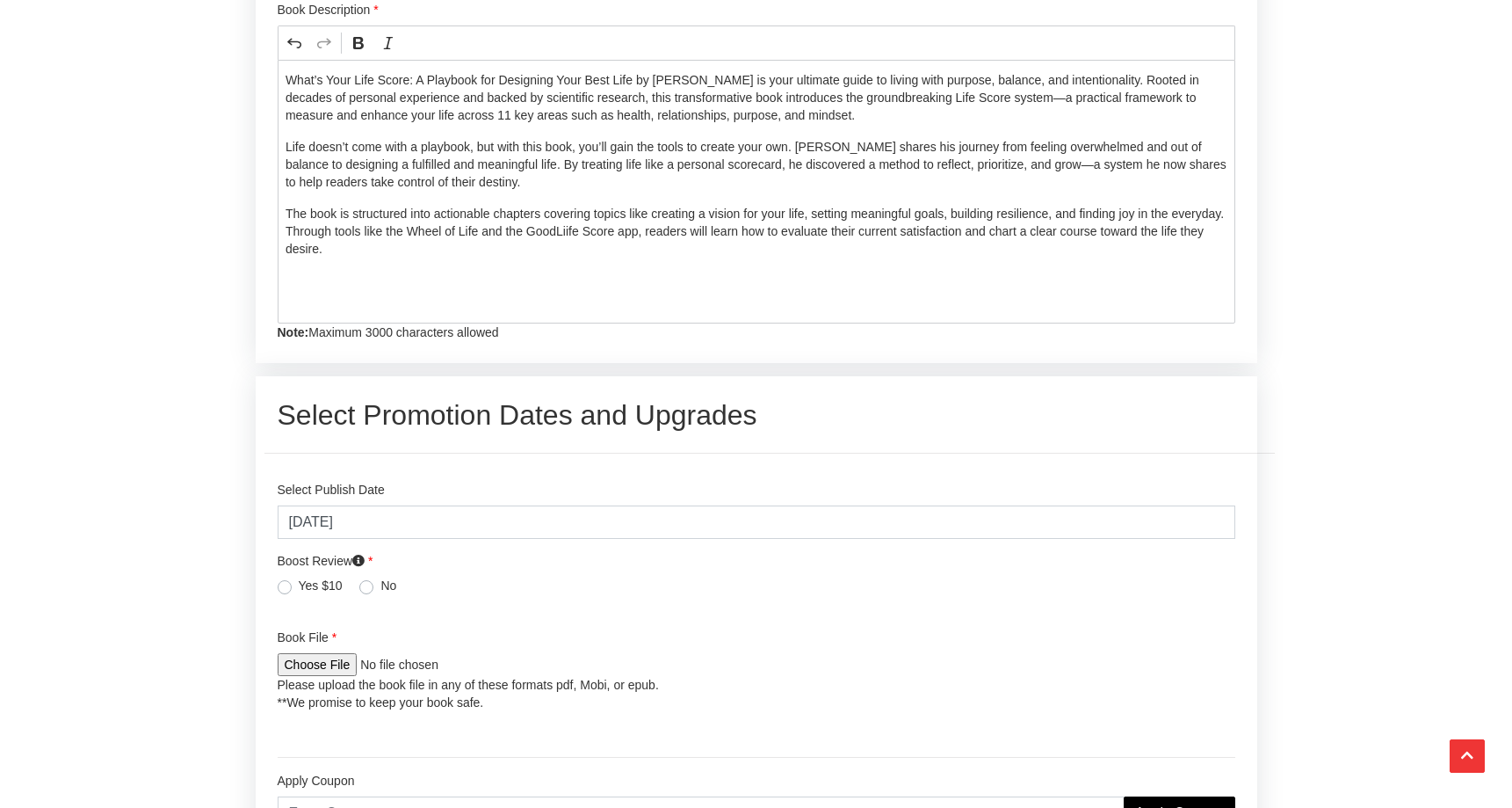
click at [291, 589] on div "Yes $10" at bounding box center [310, 588] width 65 height 22
click at [299, 588] on label "Yes $10" at bounding box center [320, 586] width 44 height 18
click at [287, 588] on input "Yes $10" at bounding box center [285, 586] width 14 height 18
radio input "true"
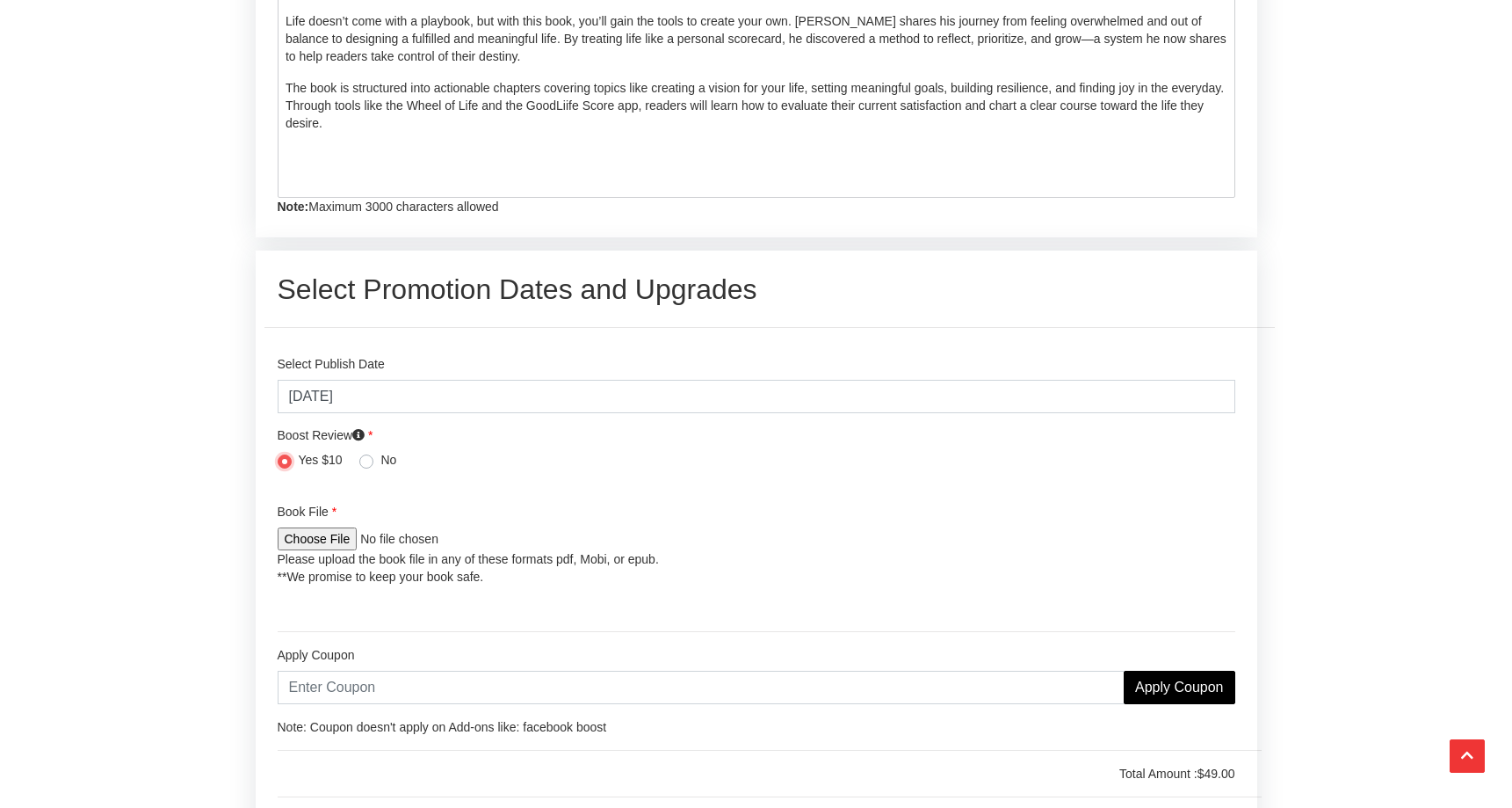
scroll to position [3233, 0]
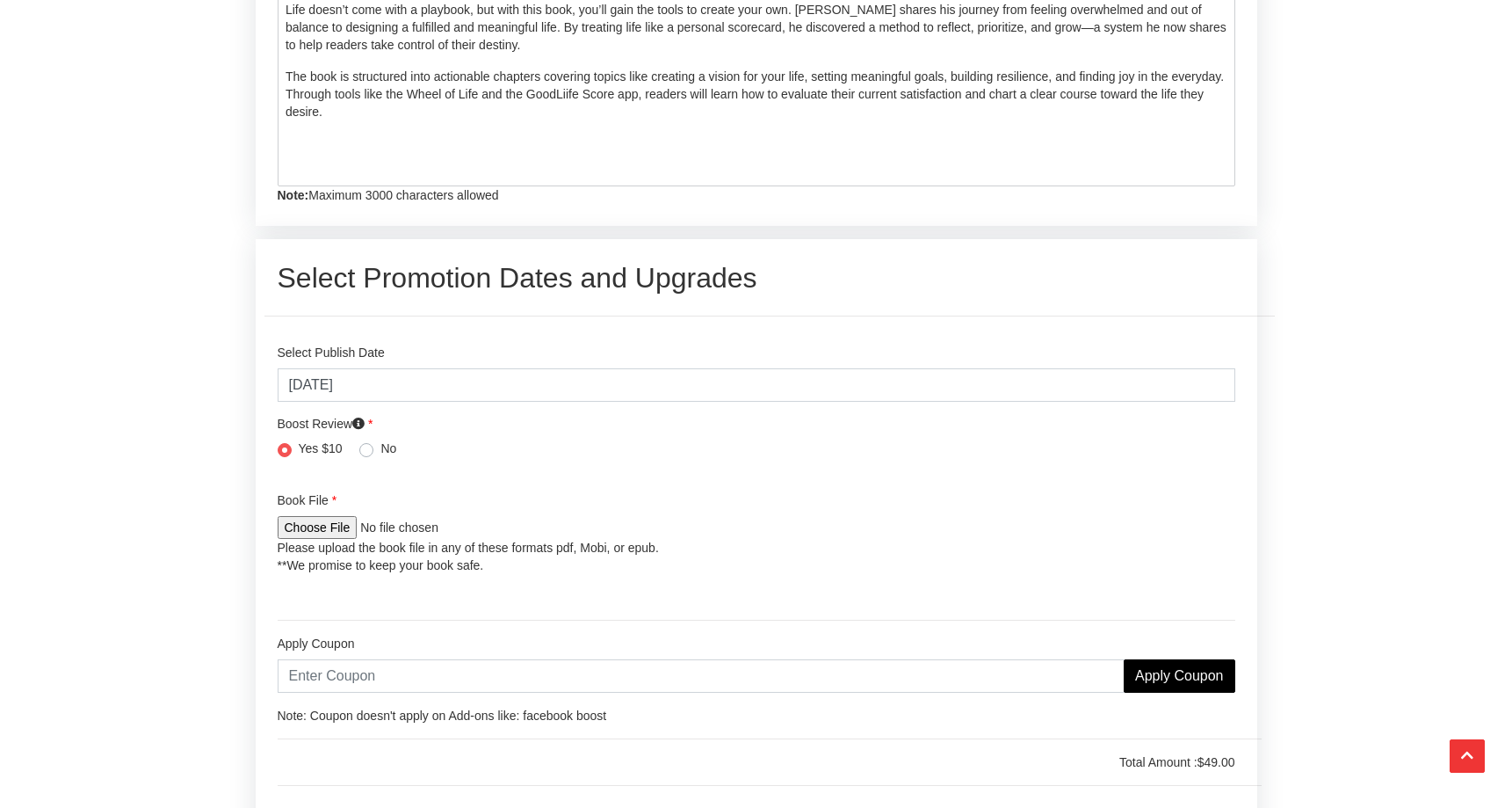
click at [334, 526] on input "file" at bounding box center [395, 527] width 233 height 23
type input "C:\fakepath\What’s Your Life Score by [PERSON_NAME] BOOK.pdf"
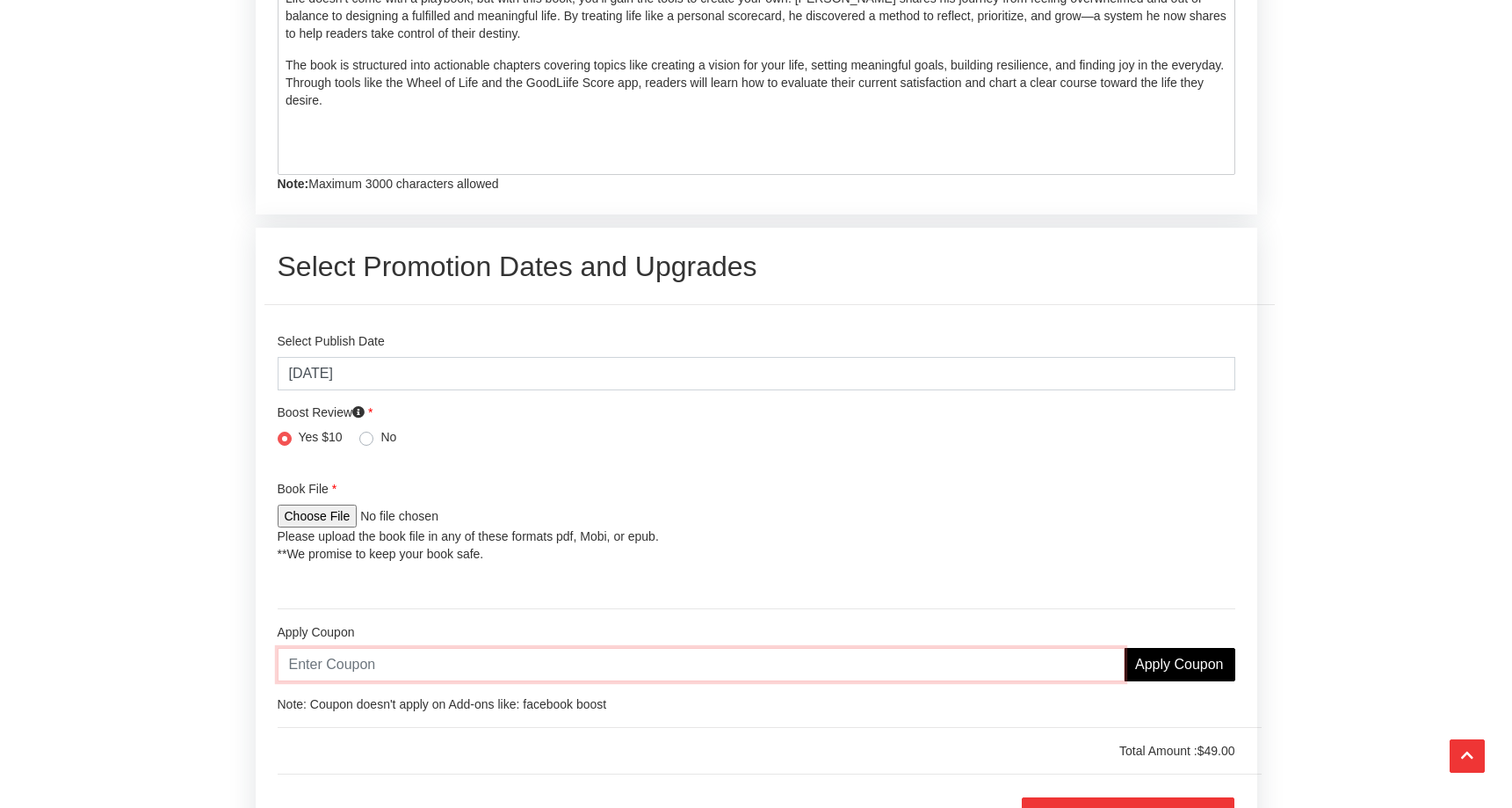
click at [413, 661] on input "text" at bounding box center [701, 664] width 847 height 33
paste input "FIRSTORDER25"
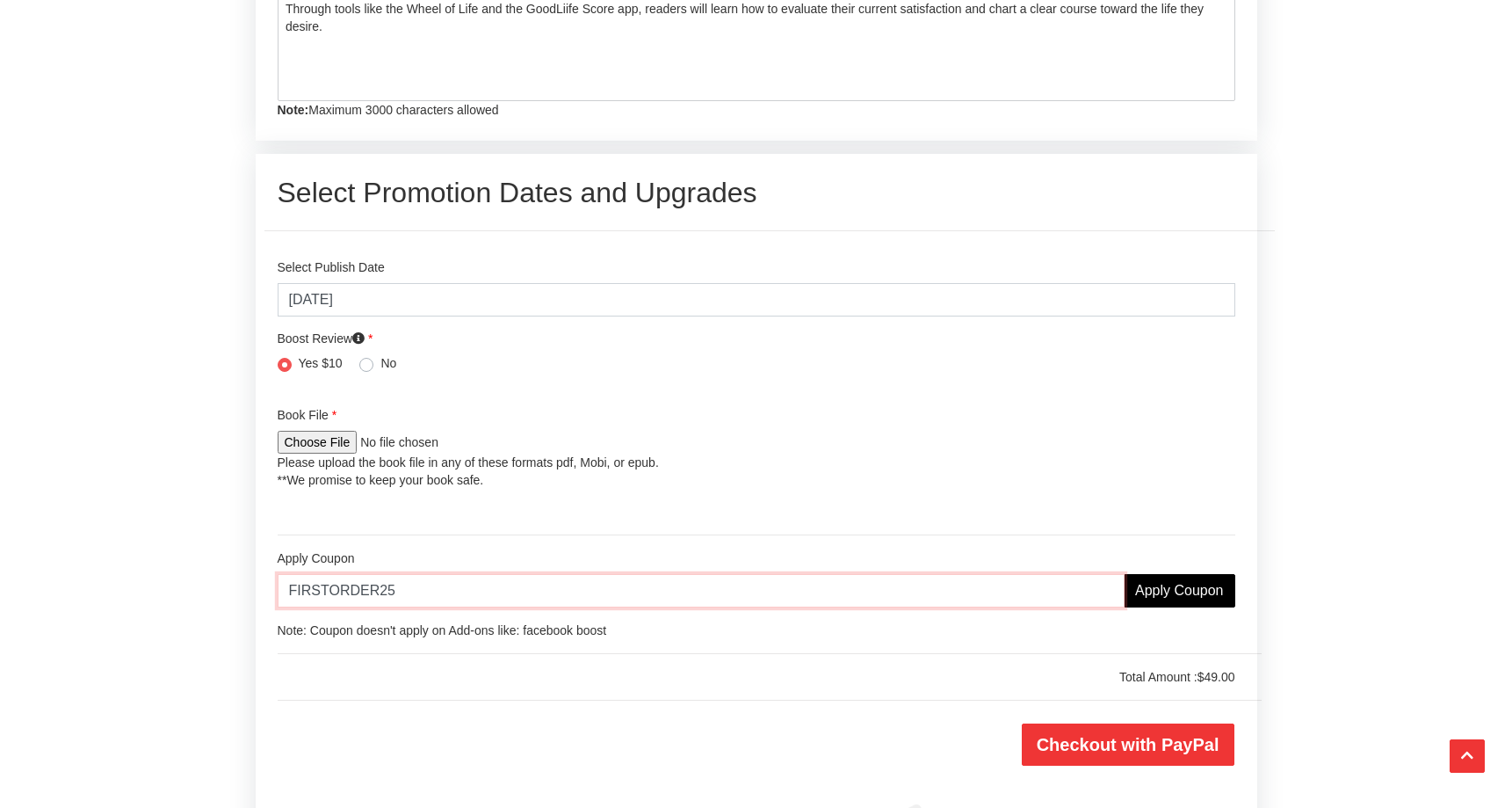
scroll to position [3384, 0]
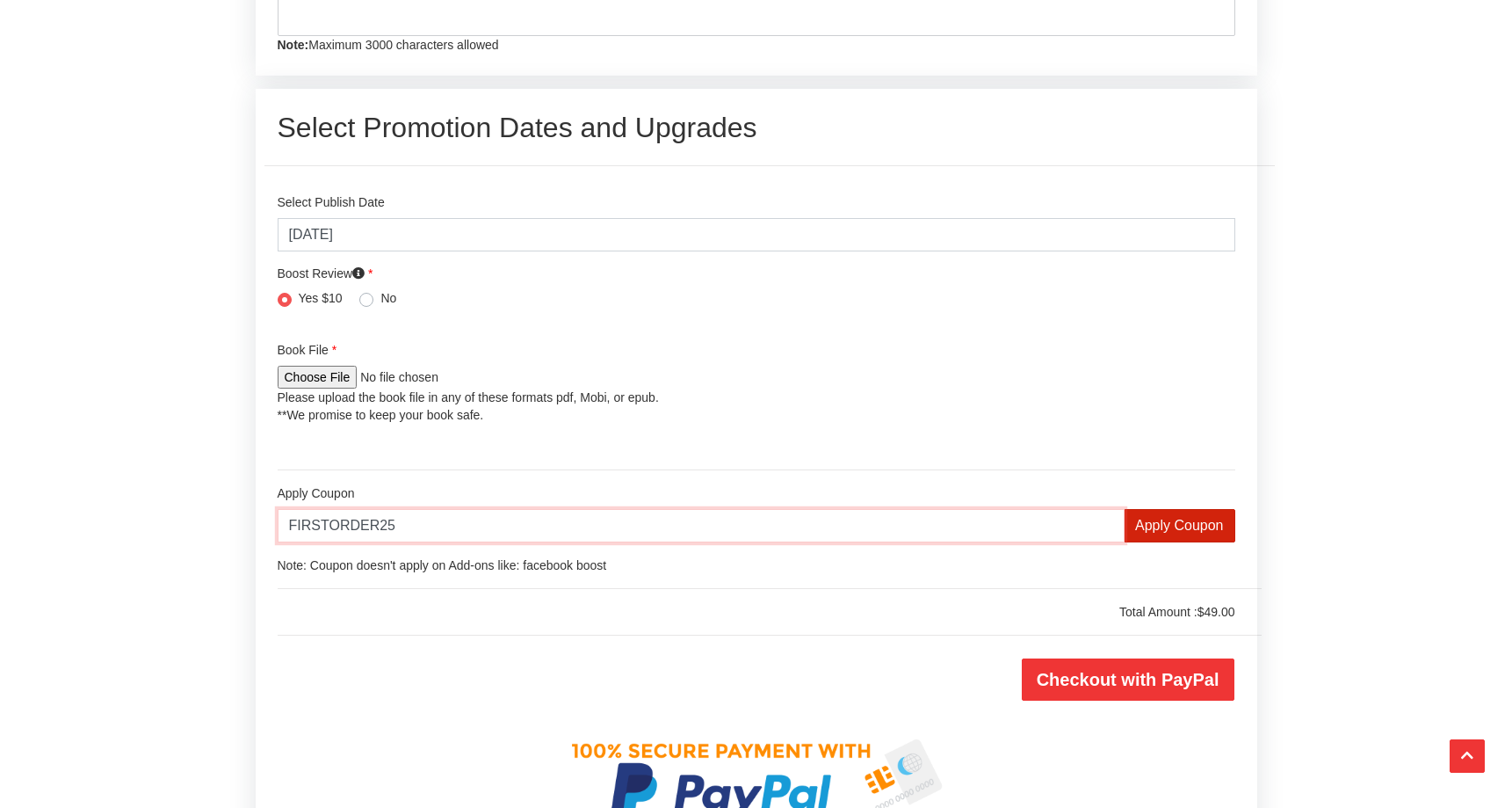
type input "FIRSTORDER25"
click at [1184, 526] on input "Apply Coupon" at bounding box center [1180, 526] width 112 height 33
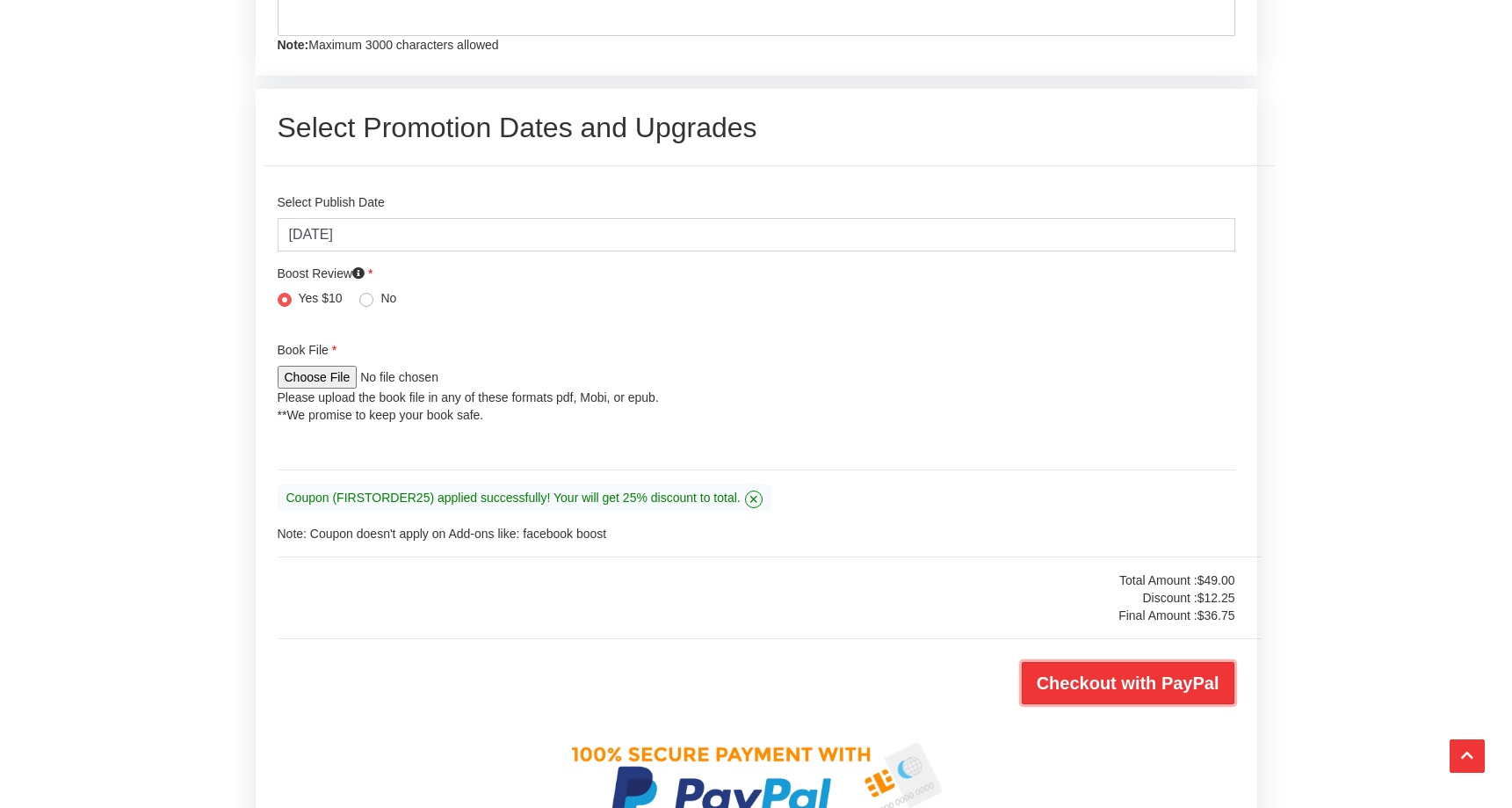
click at [1134, 683] on input "Checkout with PayPal" at bounding box center [1128, 683] width 213 height 42
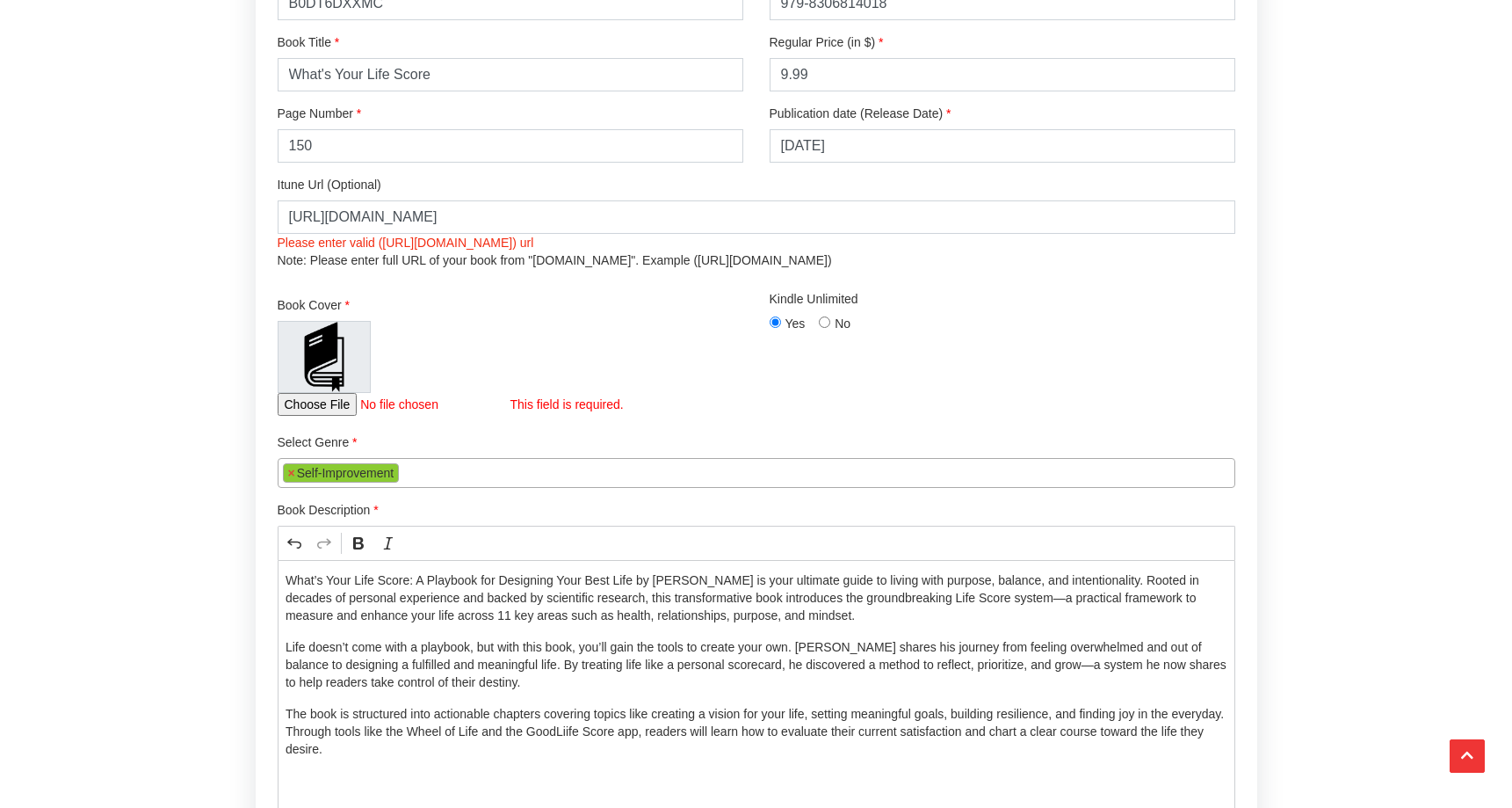
click at [330, 406] on input "file" at bounding box center [395, 404] width 233 height 23
type input "C:\fakepath\What’s Your Life Score by [PERSON_NAME] BOOK.pdf"
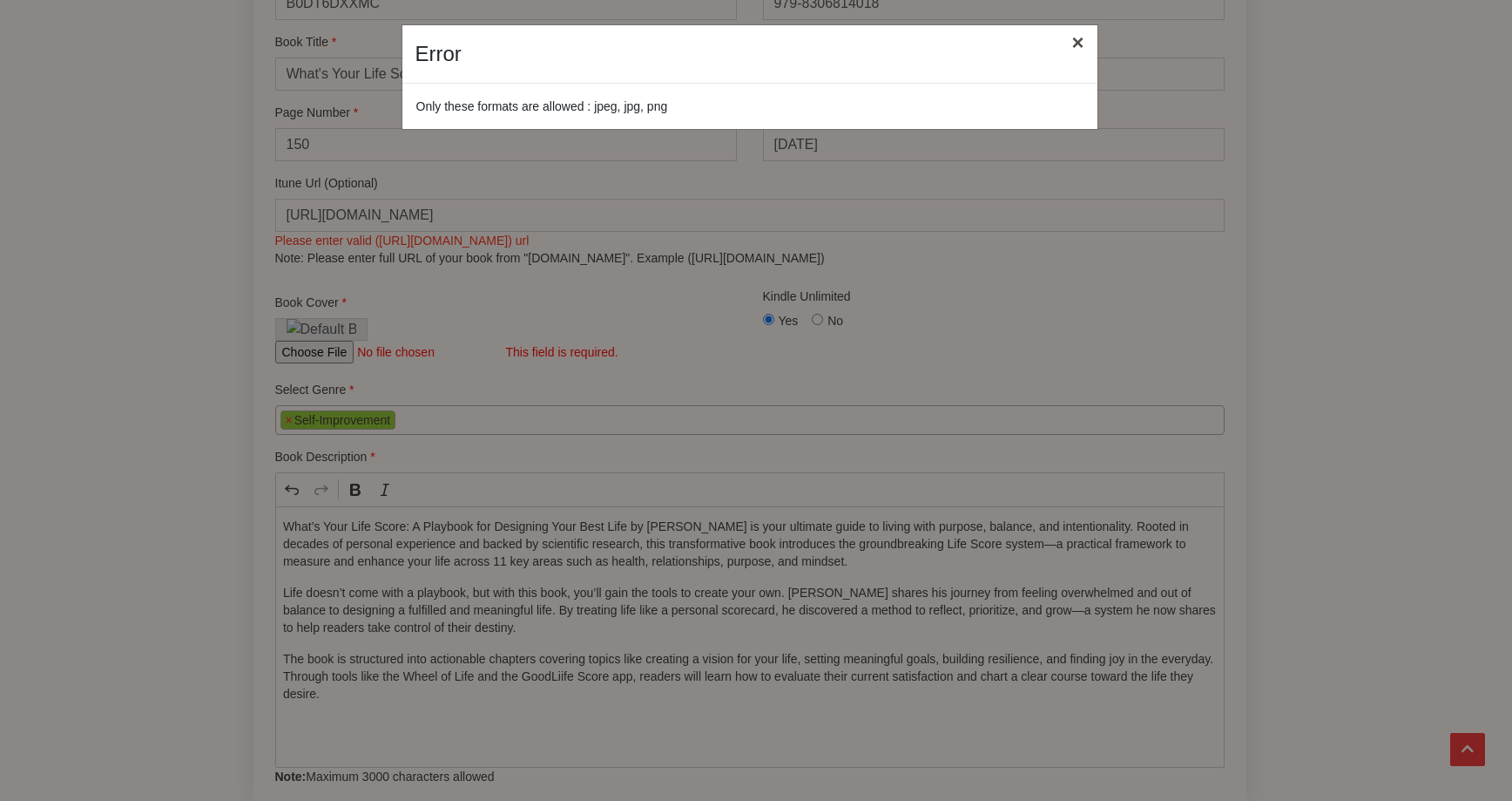
click at [1077, 43] on button "×" at bounding box center [1076, 43] width 40 height 49
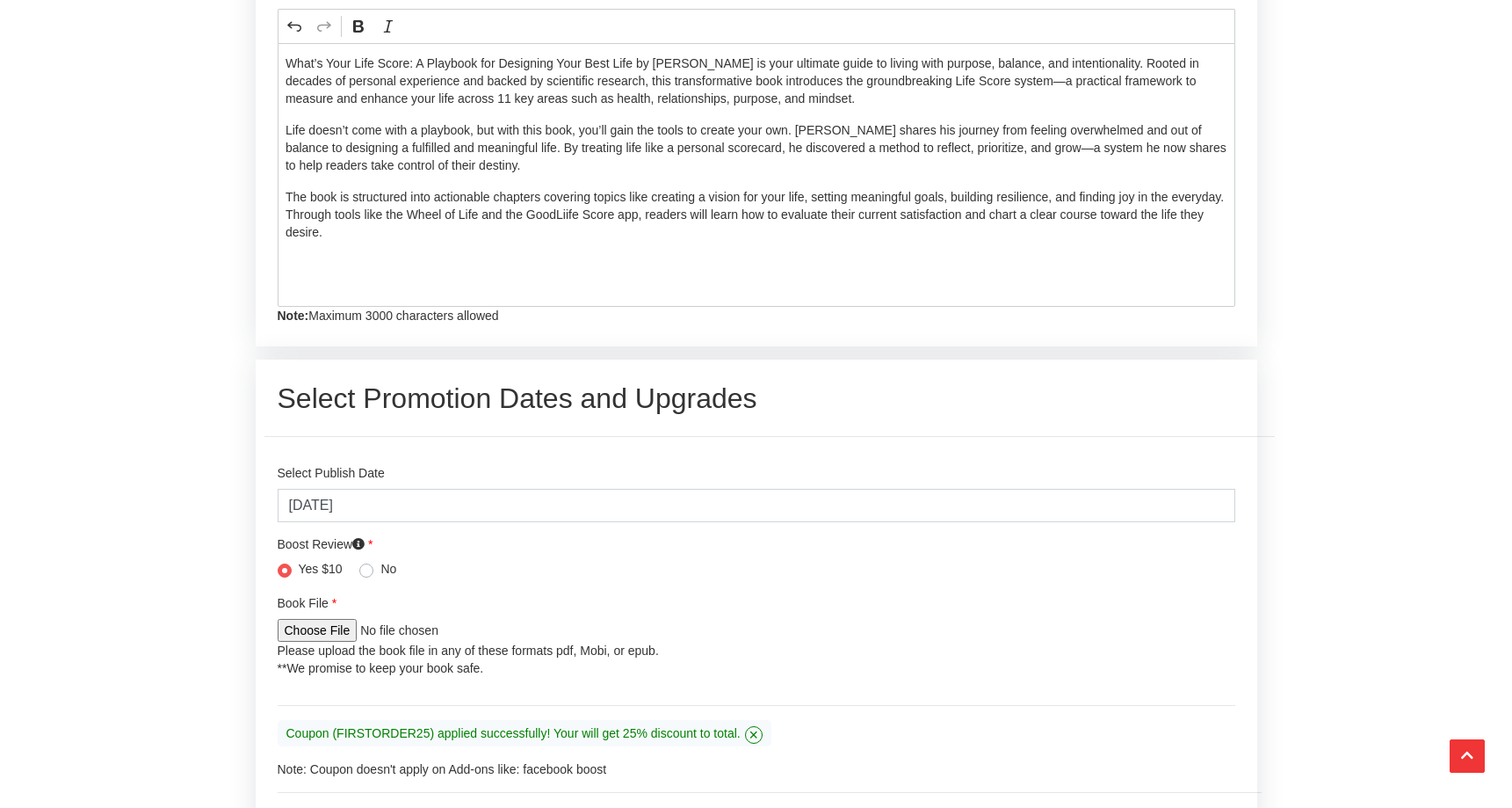
scroll to position [3044, 0]
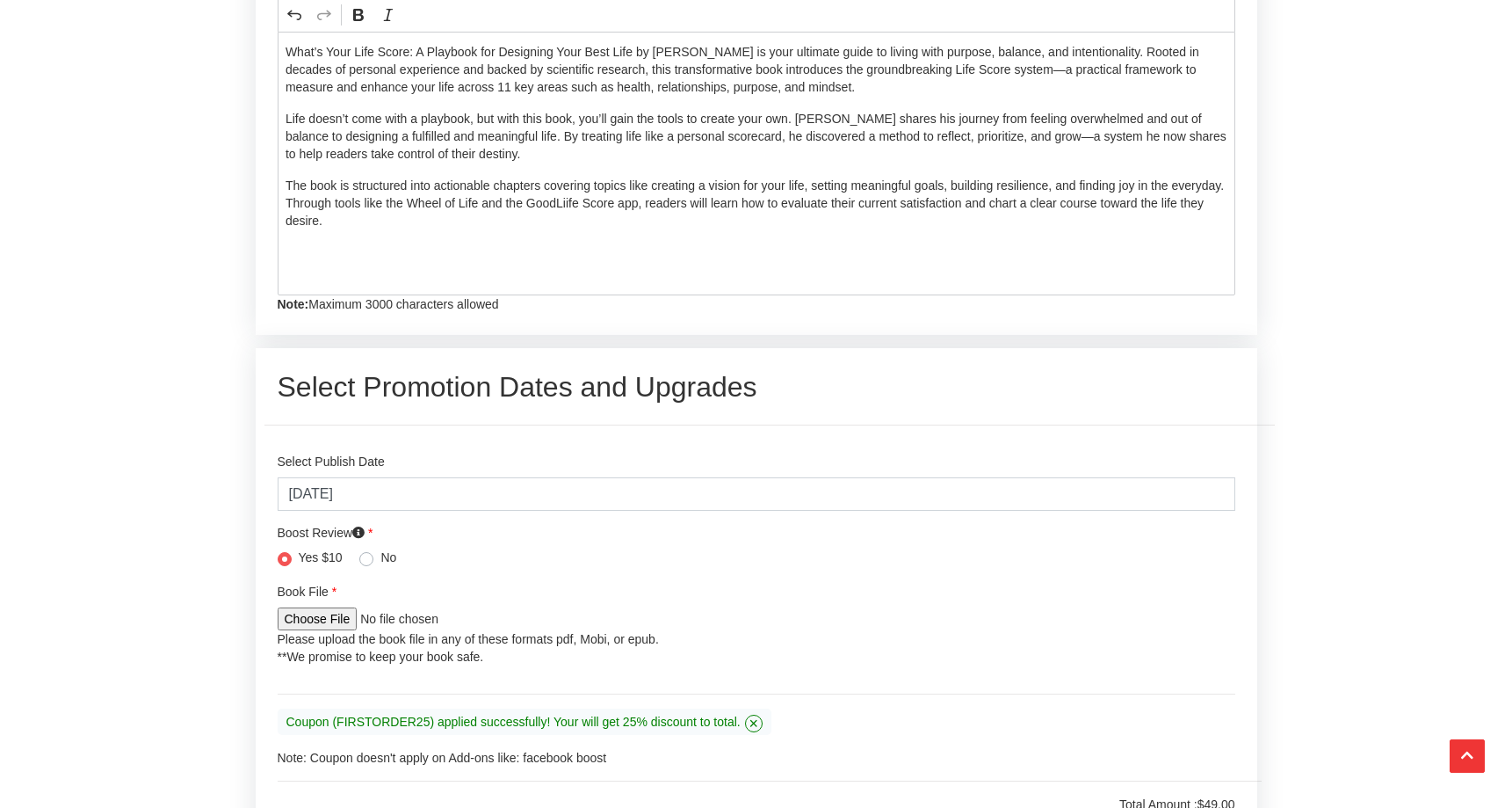
click at [333, 621] on input "file" at bounding box center [395, 618] width 233 height 23
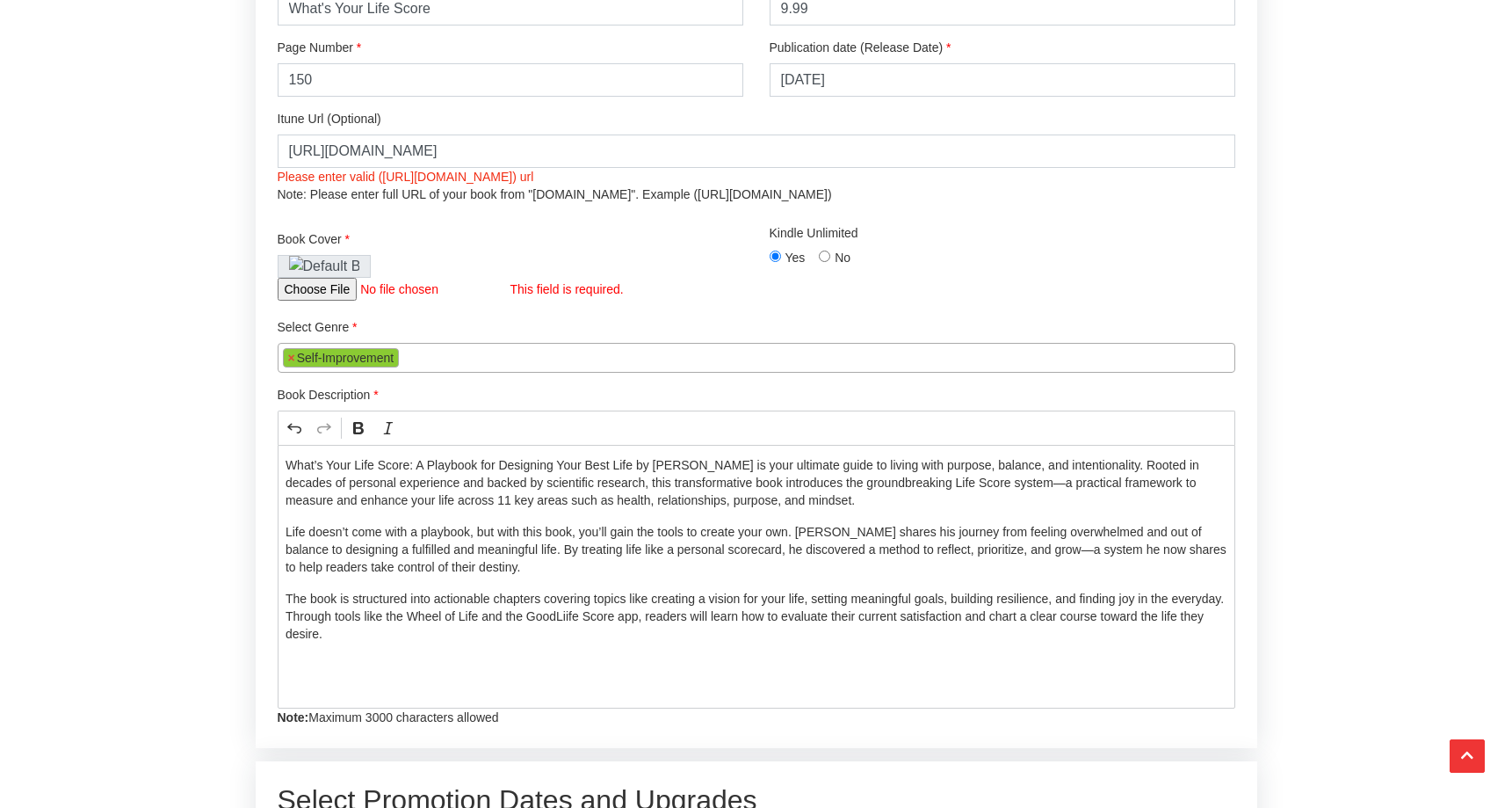
scroll to position [2608, 0]
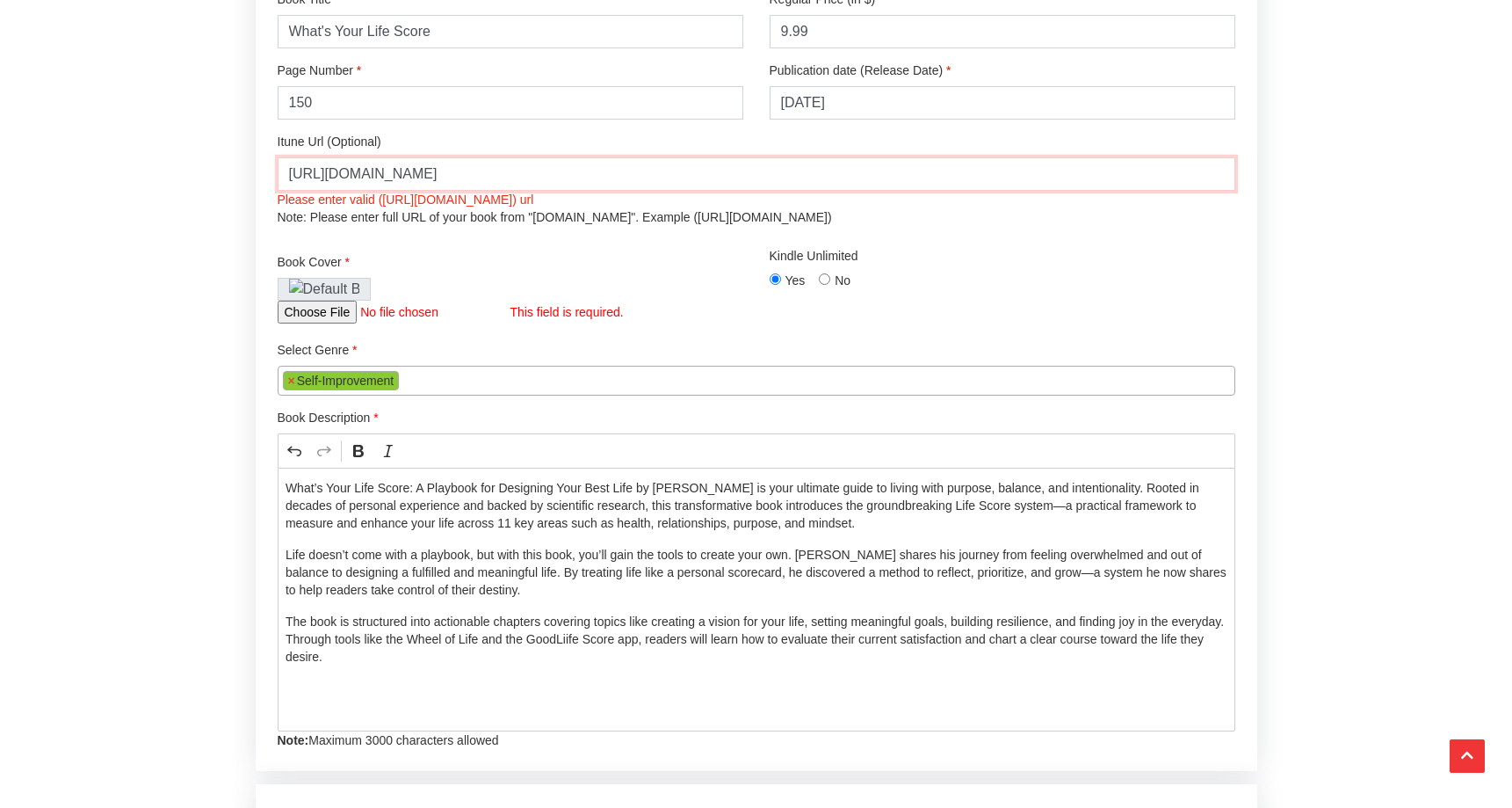
drag, startPoint x: 803, startPoint y: 178, endPoint x: 169, endPoint y: 160, distance: 634.3
click at [169, 160] on div "Editorial Review Home / Promote Book / Editorial Review BookBelow provides high…" at bounding box center [756, 220] width 1512 height 5358
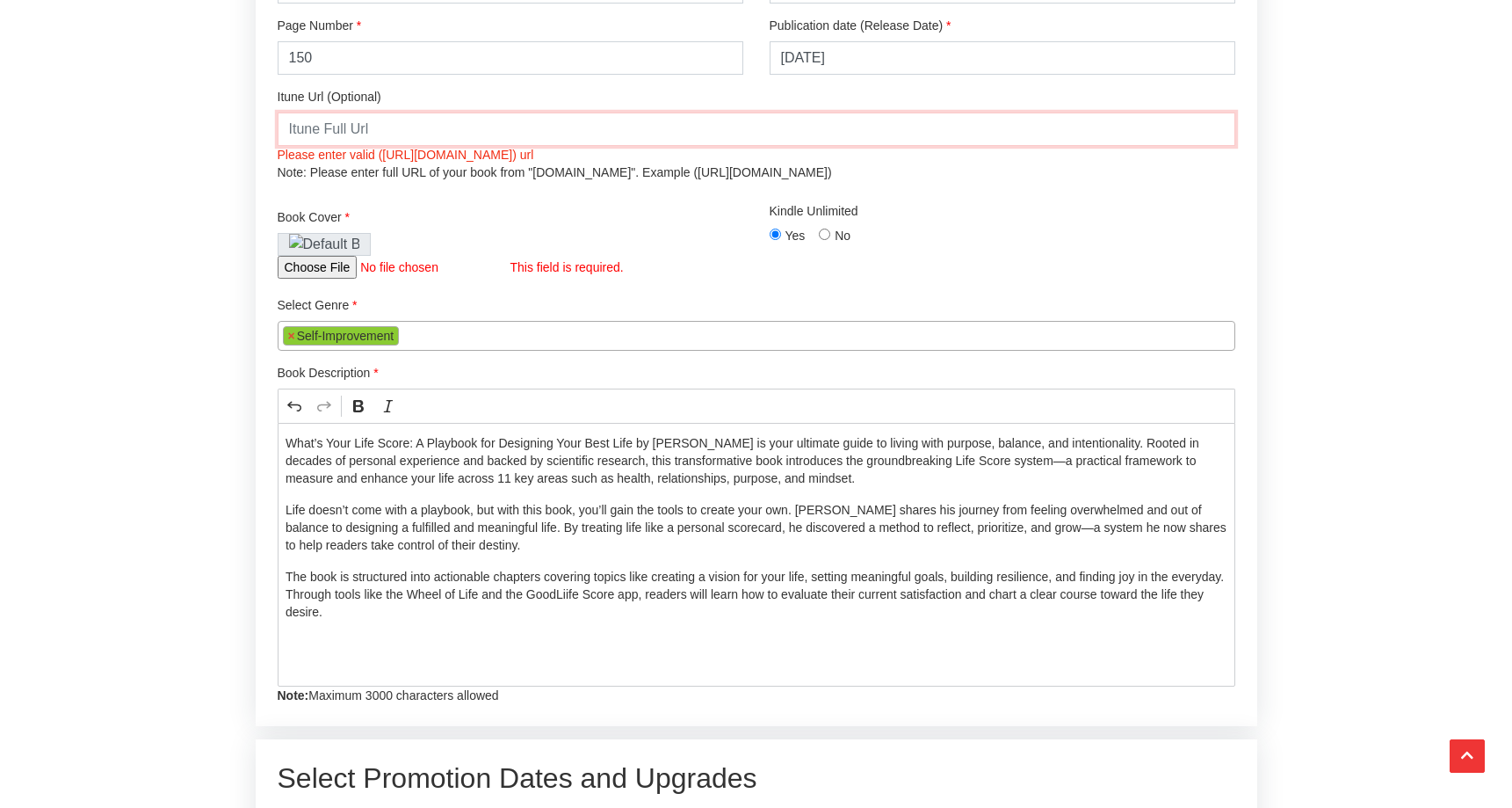
scroll to position [2665, 0]
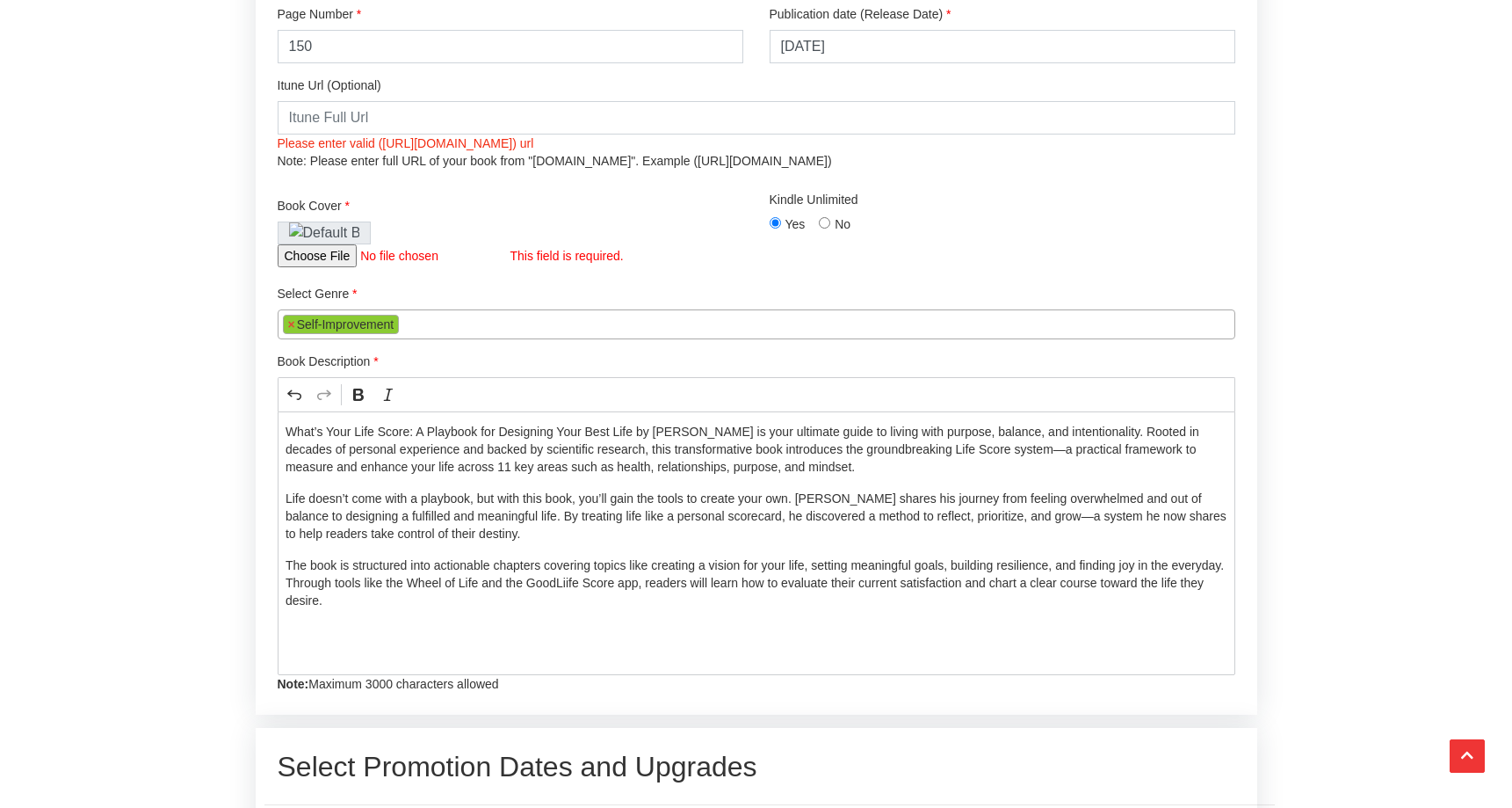
click at [340, 230] on div "Book Cover This field is required." at bounding box center [510, 228] width 492 height 88
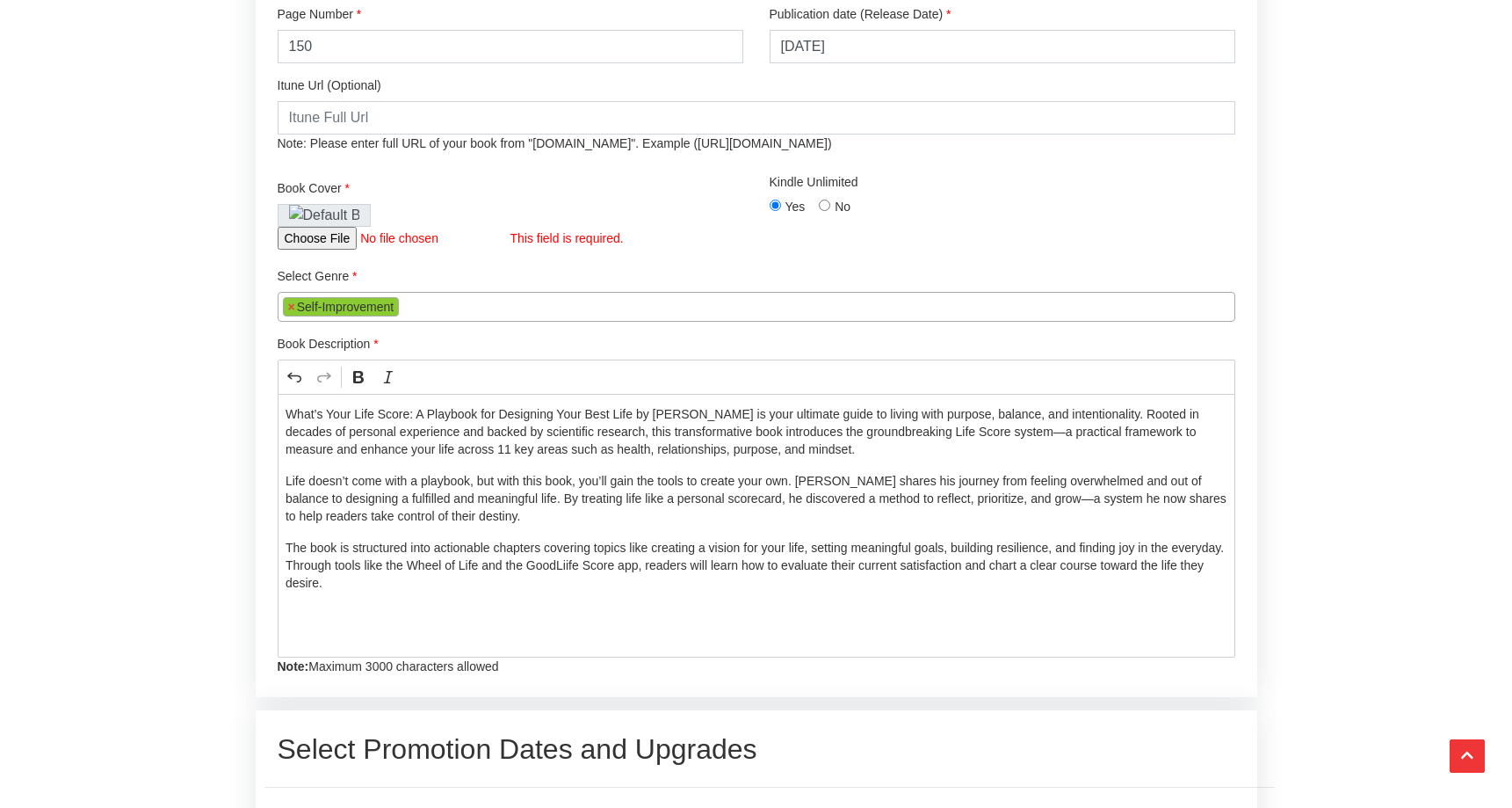
click at [336, 240] on input "file" at bounding box center [395, 238] width 233 height 23
type input "C:\fakepath\FRONT COVER_portrait_1600x2560.jpg"
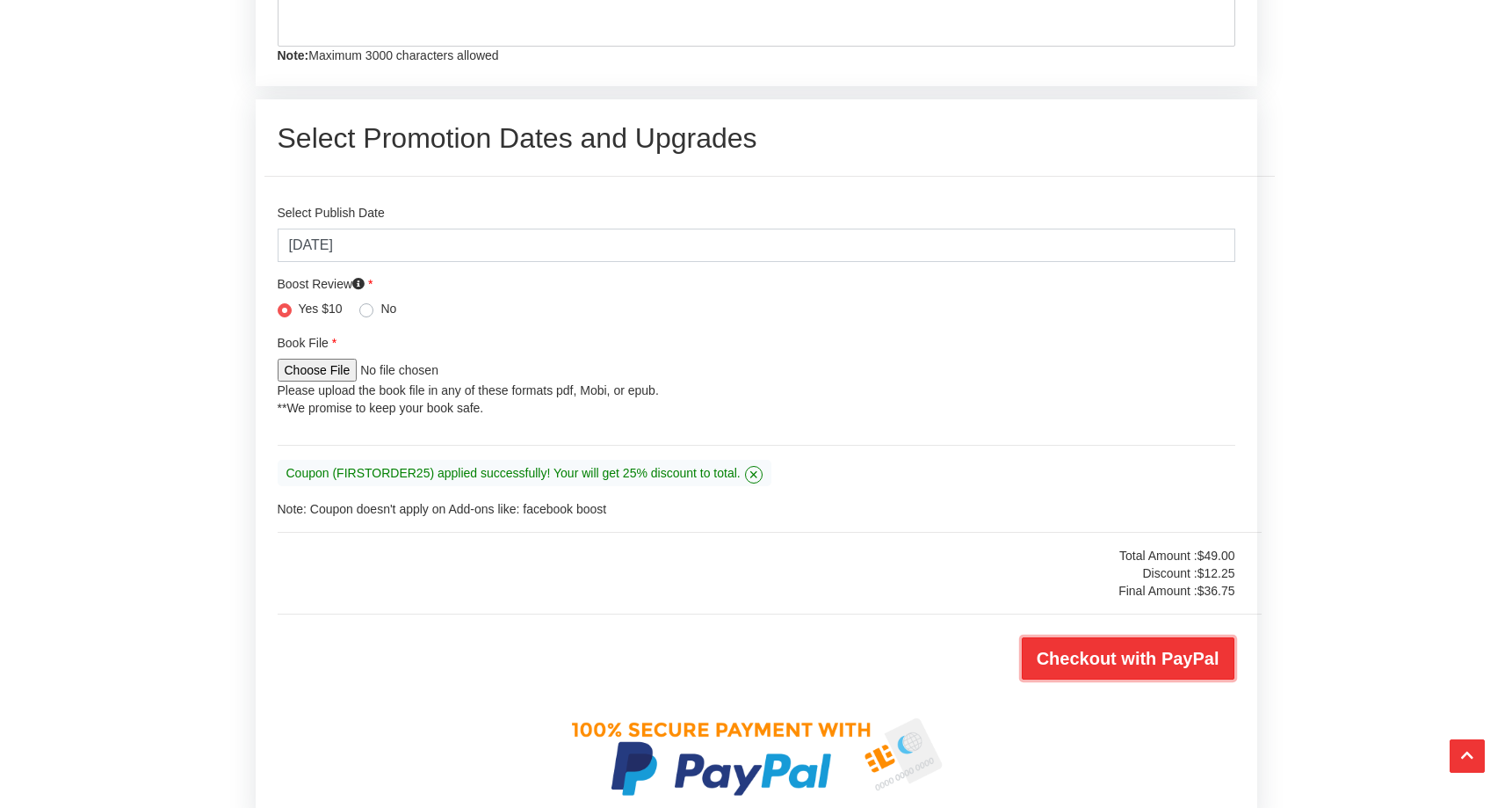
scroll to position [3362, 0]
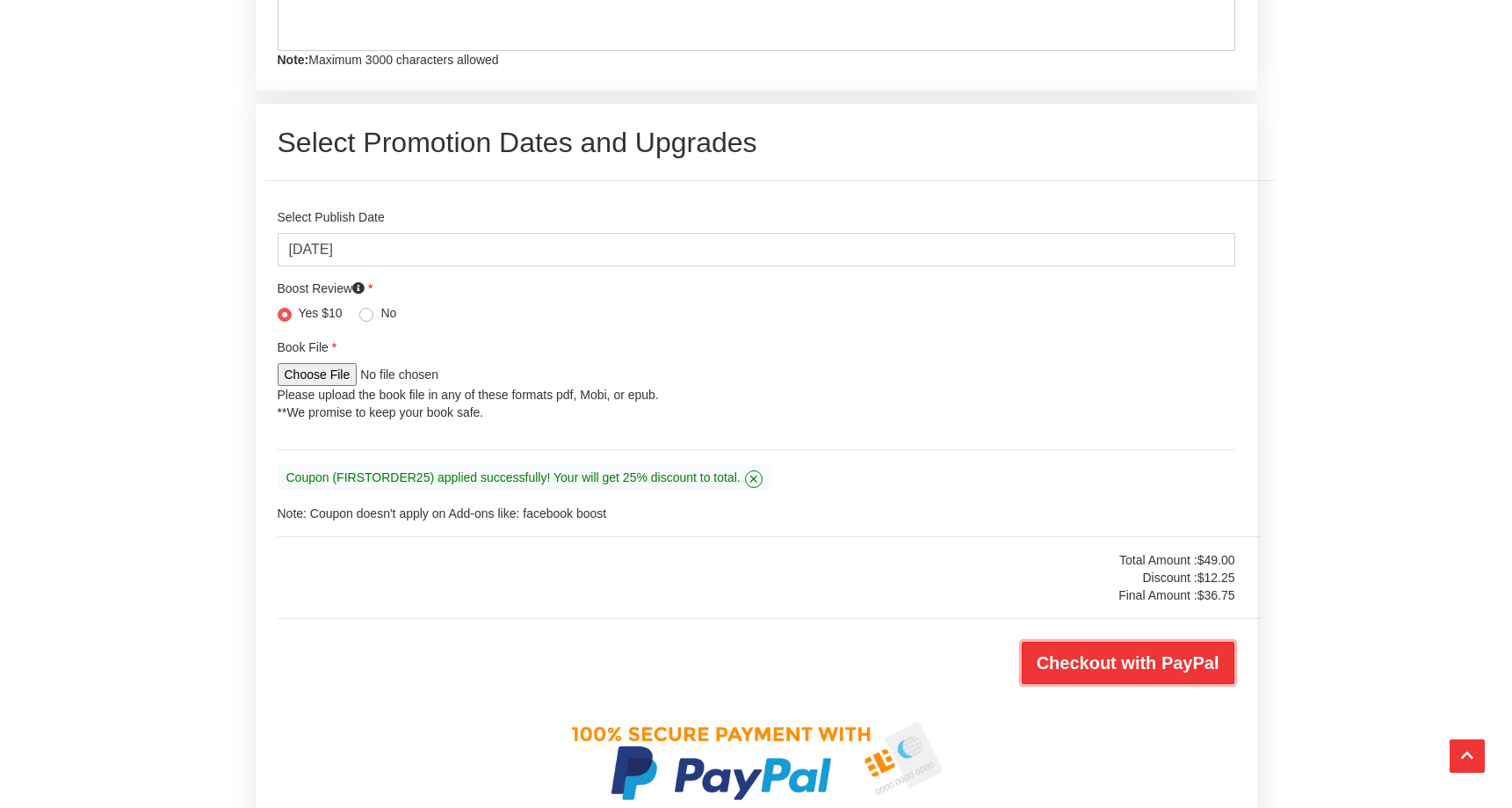
click at [1159, 664] on input "Checkout with PayPal" at bounding box center [1128, 662] width 213 height 42
